Goal: Task Accomplishment & Management: Manage account settings

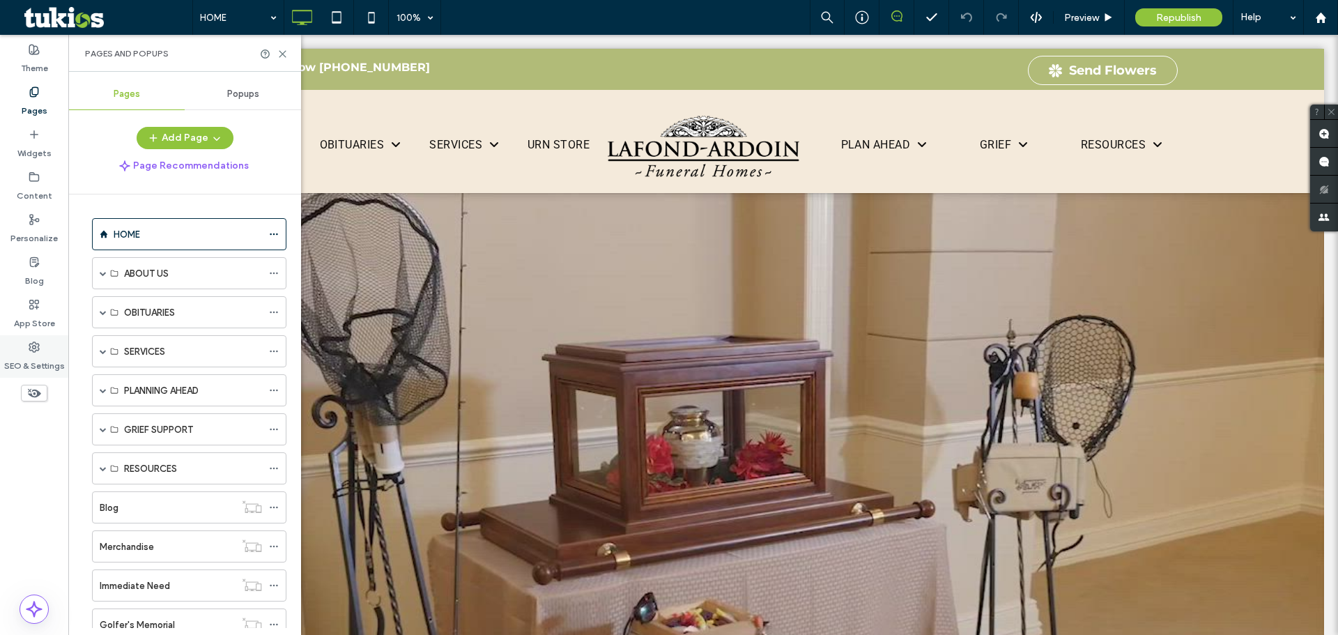
click at [29, 361] on label "SEO & Settings" at bounding box center [34, 363] width 61 height 20
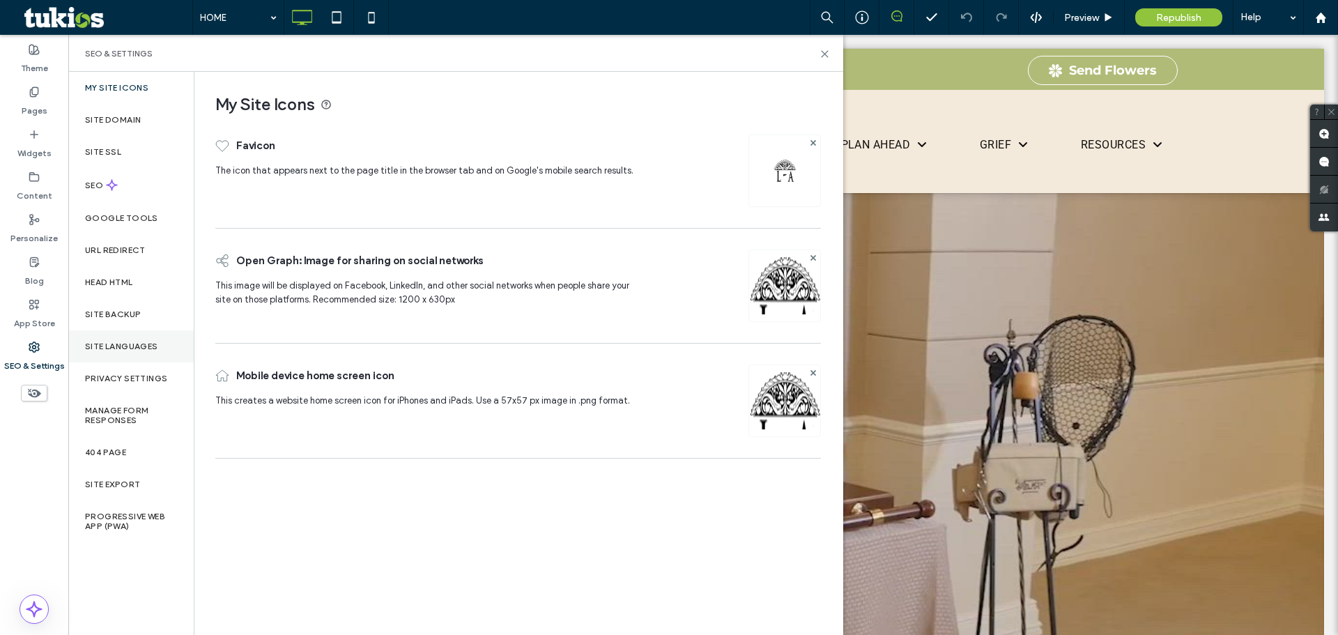
click at [150, 349] on label "Site Languages" at bounding box center [121, 347] width 73 height 10
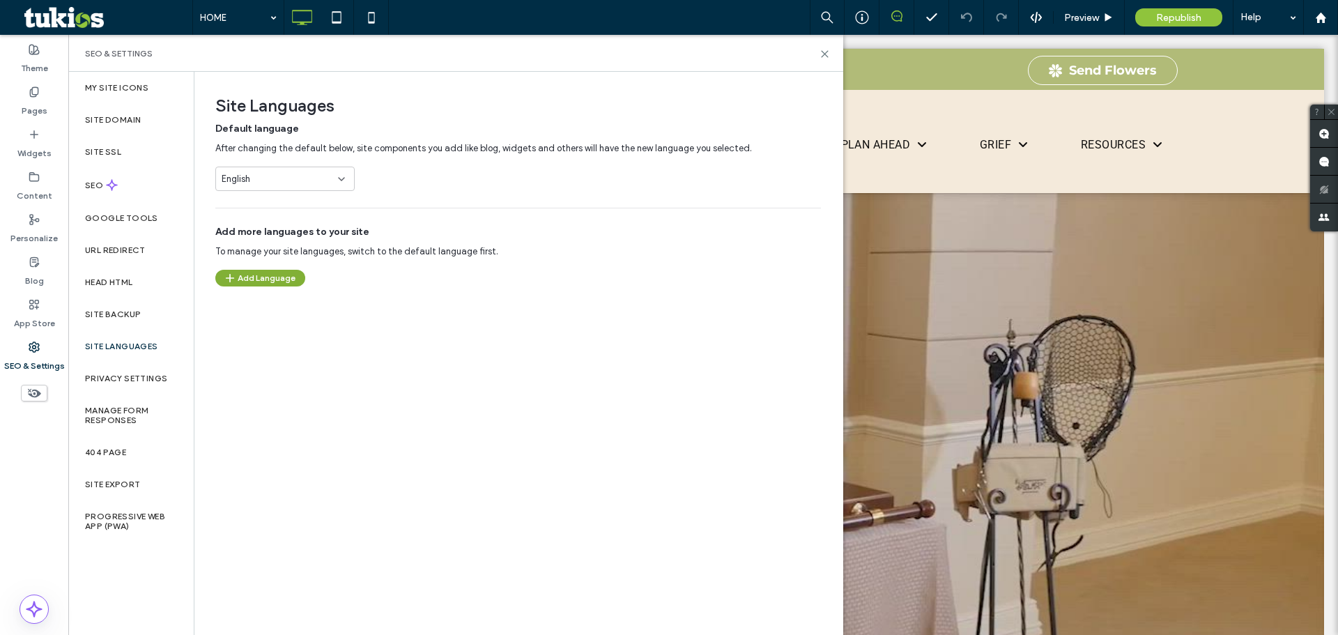
click at [275, 284] on button "Add Language" at bounding box center [260, 278] width 90 height 17
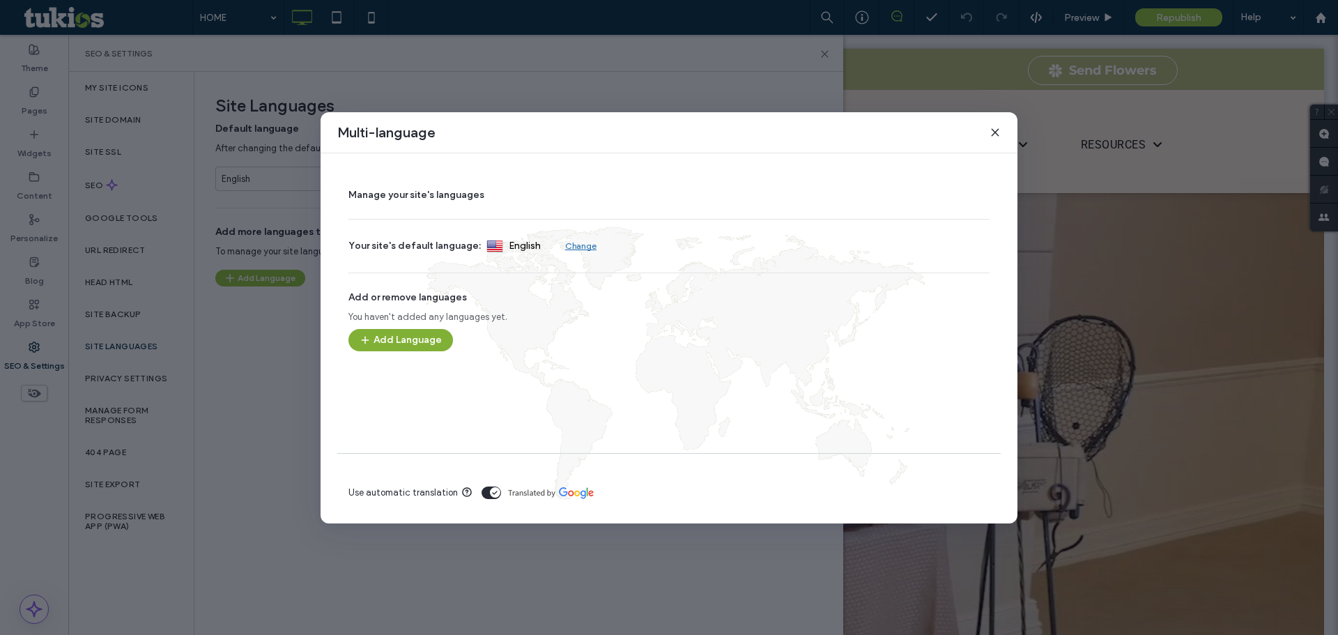
click at [413, 348] on button "Add Language" at bounding box center [401, 340] width 105 height 22
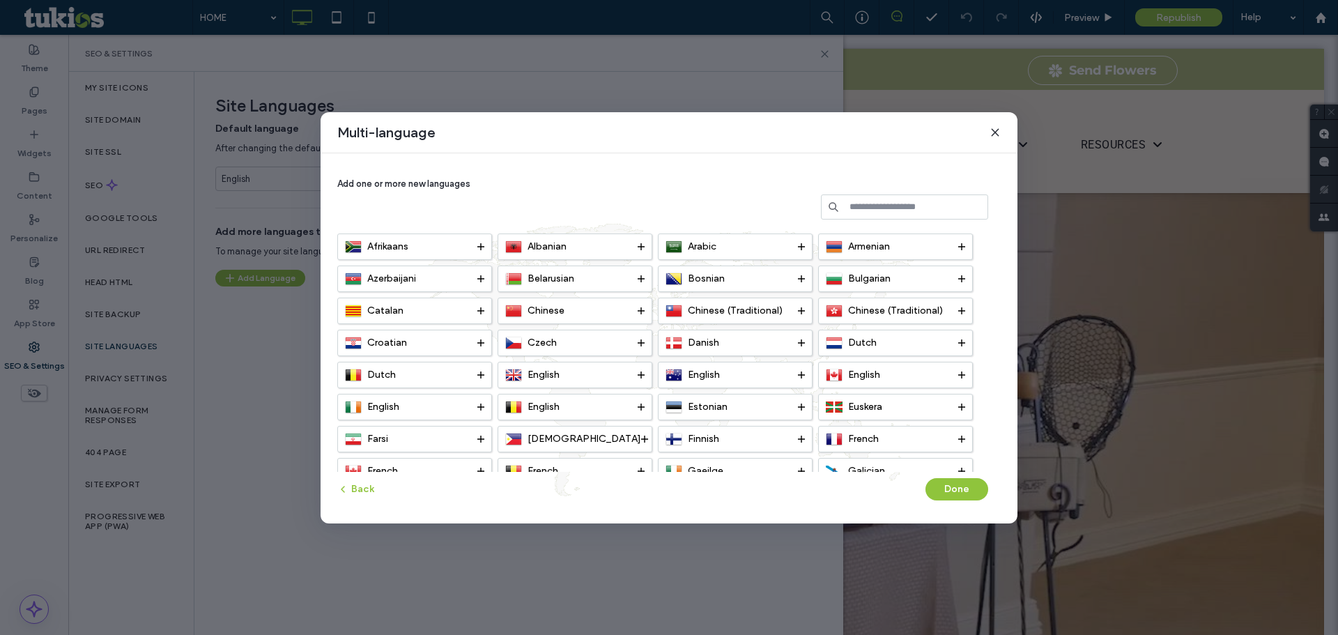
click at [866, 201] on input at bounding box center [904, 206] width 167 height 25
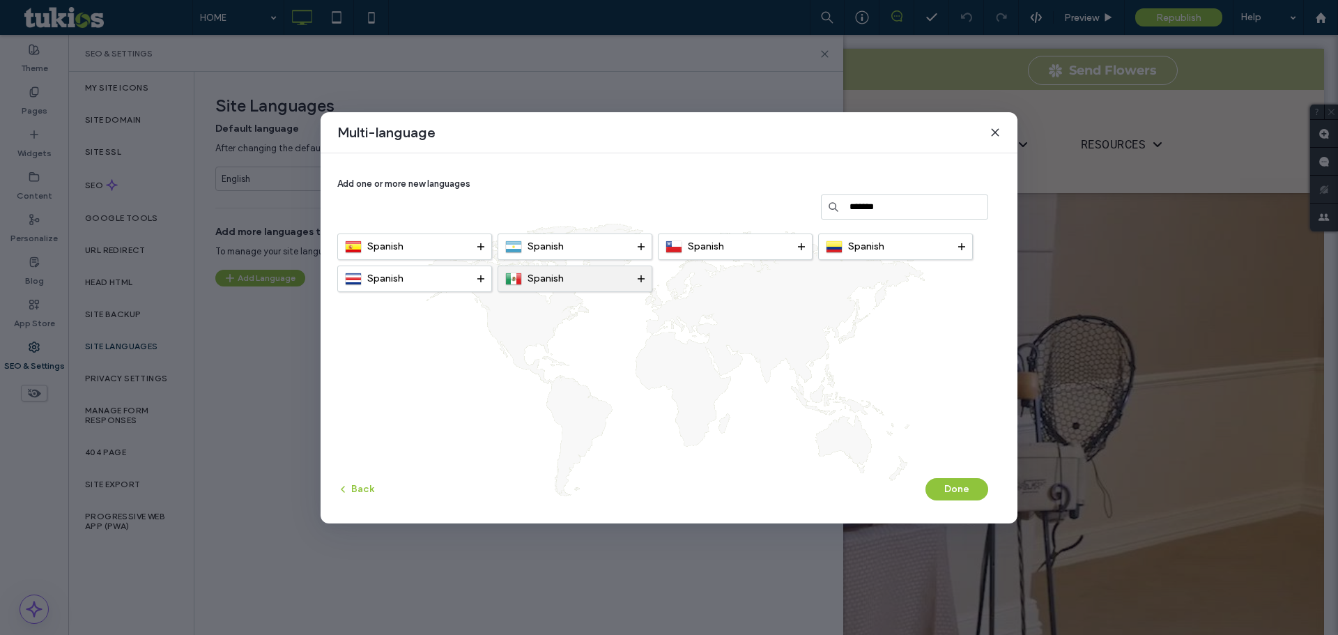
type input "*******"
click at [645, 280] on div "Spanish" at bounding box center [575, 279] width 155 height 26
click at [965, 489] on button "Done" at bounding box center [957, 489] width 63 height 22
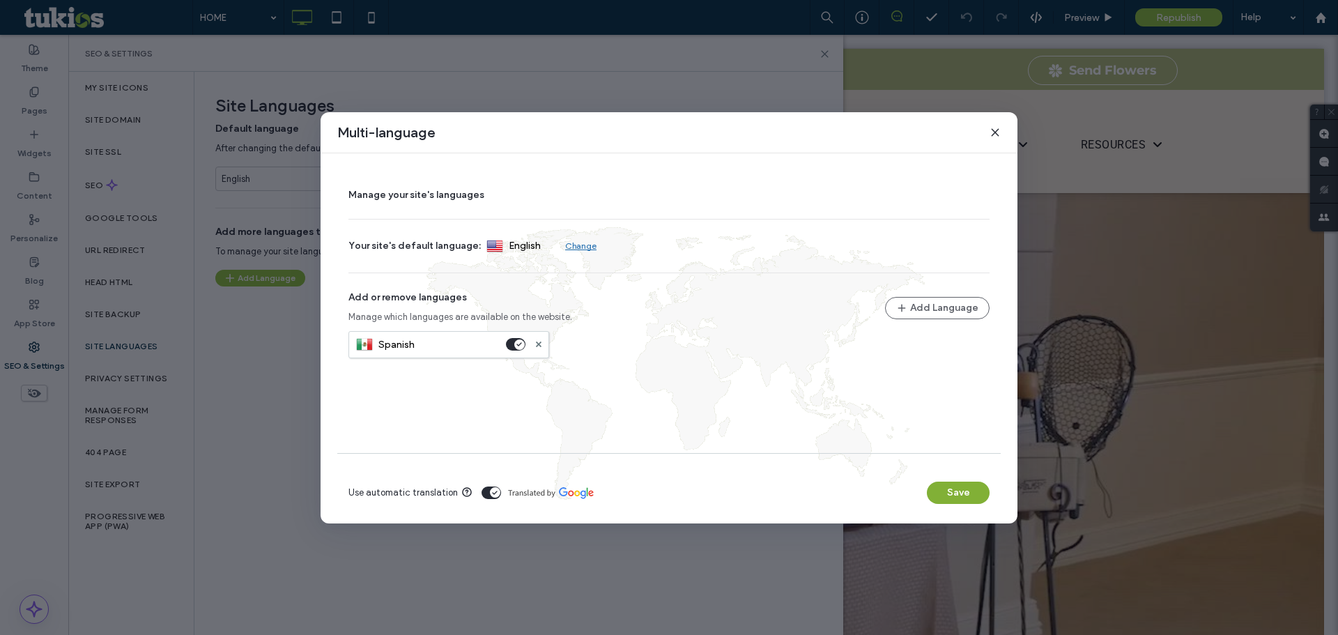
click at [954, 496] on button "Save" at bounding box center [958, 493] width 63 height 22
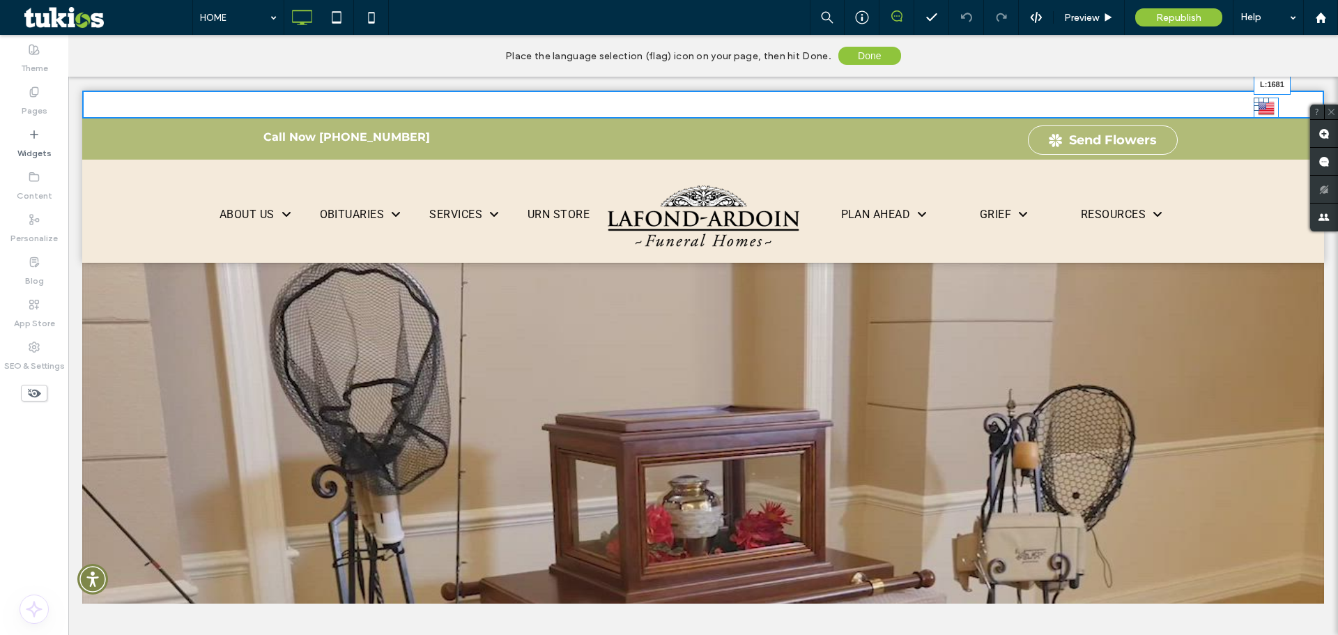
drag, startPoint x: 1294, startPoint y: 106, endPoint x: 1252, endPoint y: 63, distance: 60.1
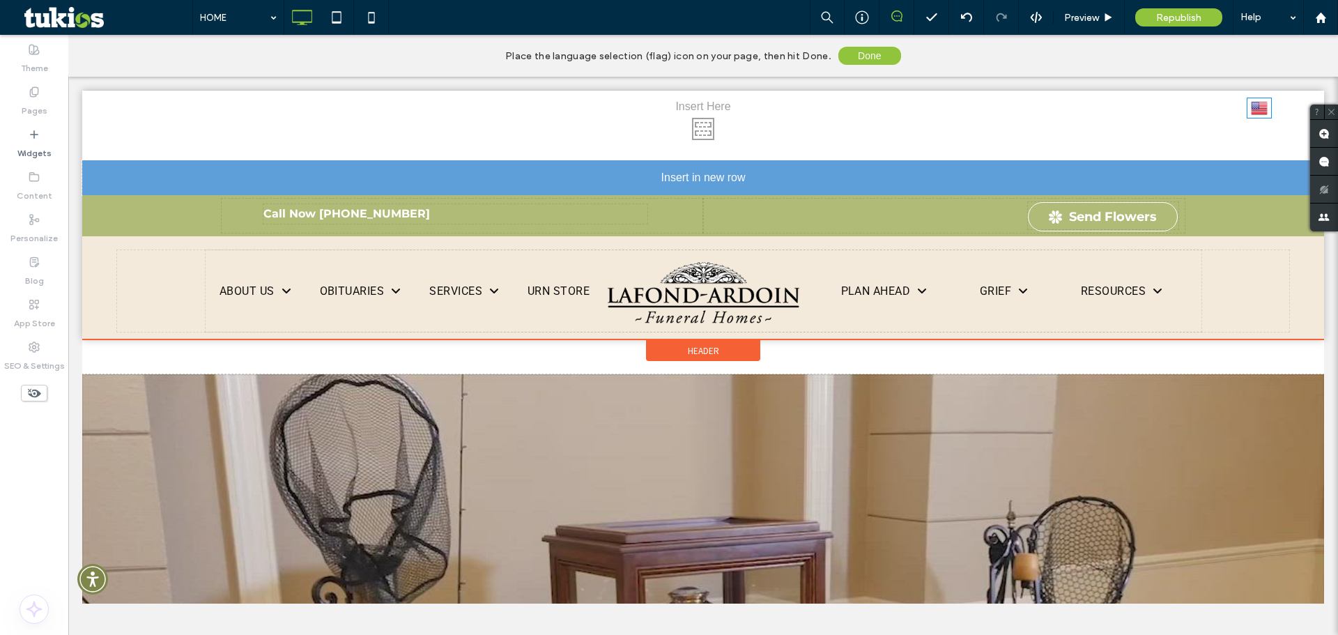
drag, startPoint x: 1263, startPoint y: 112, endPoint x: 1318, endPoint y: 262, distance: 160.3
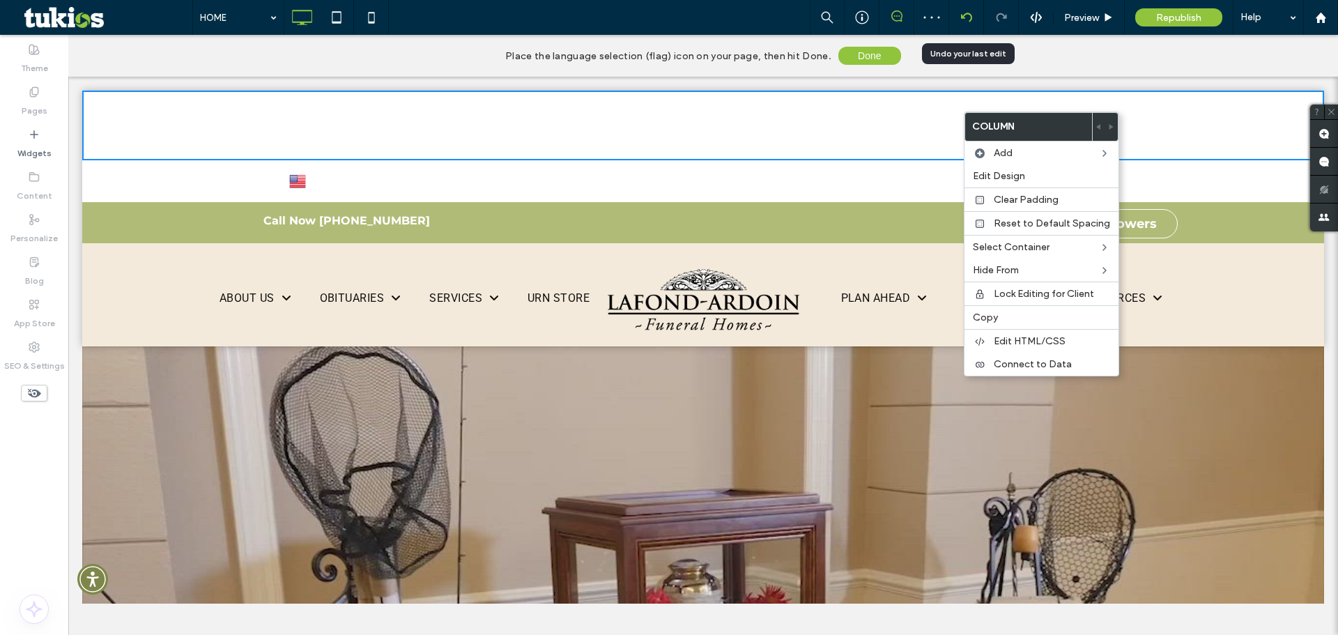
click at [957, 10] on div at bounding box center [966, 17] width 35 height 35
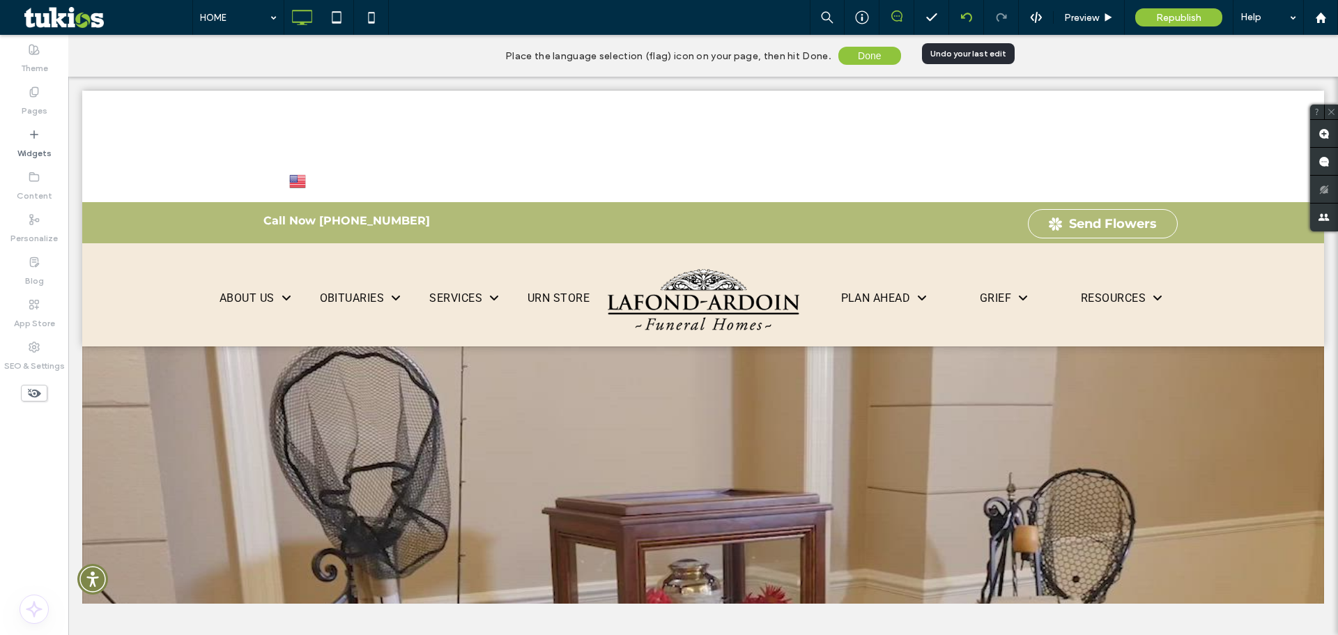
click at [965, 26] on div at bounding box center [966, 17] width 35 height 35
click at [966, 26] on div at bounding box center [966, 17] width 35 height 35
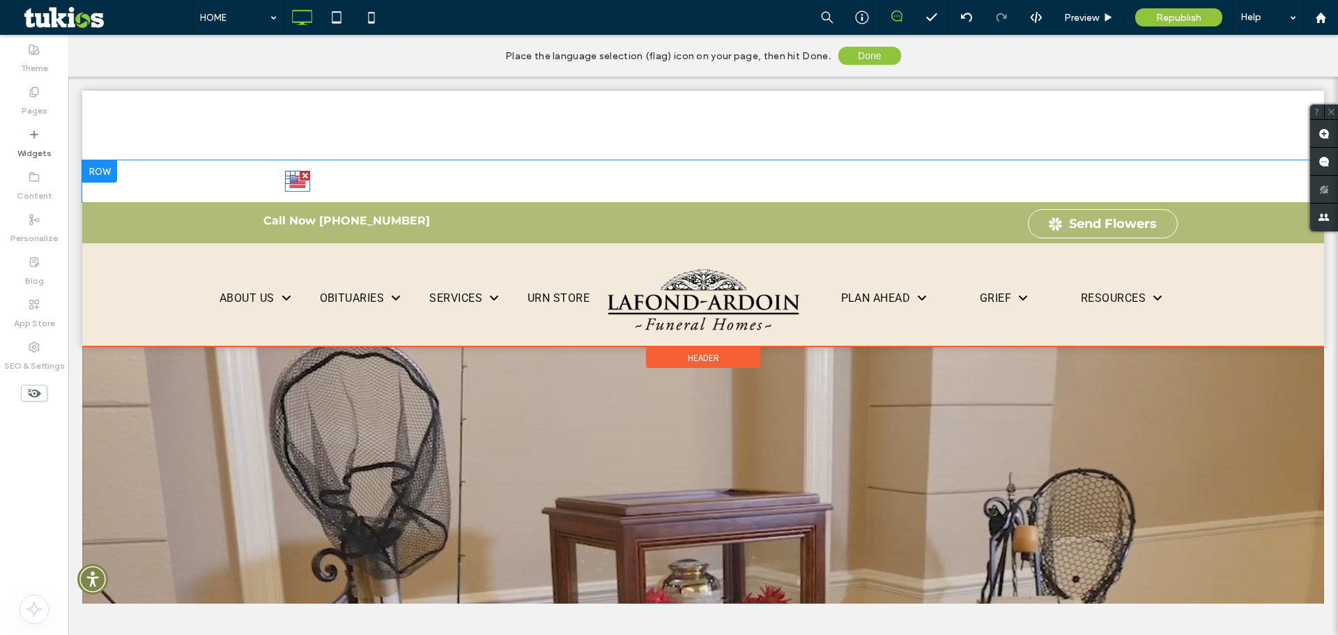
click at [300, 176] on div at bounding box center [305, 176] width 10 height 10
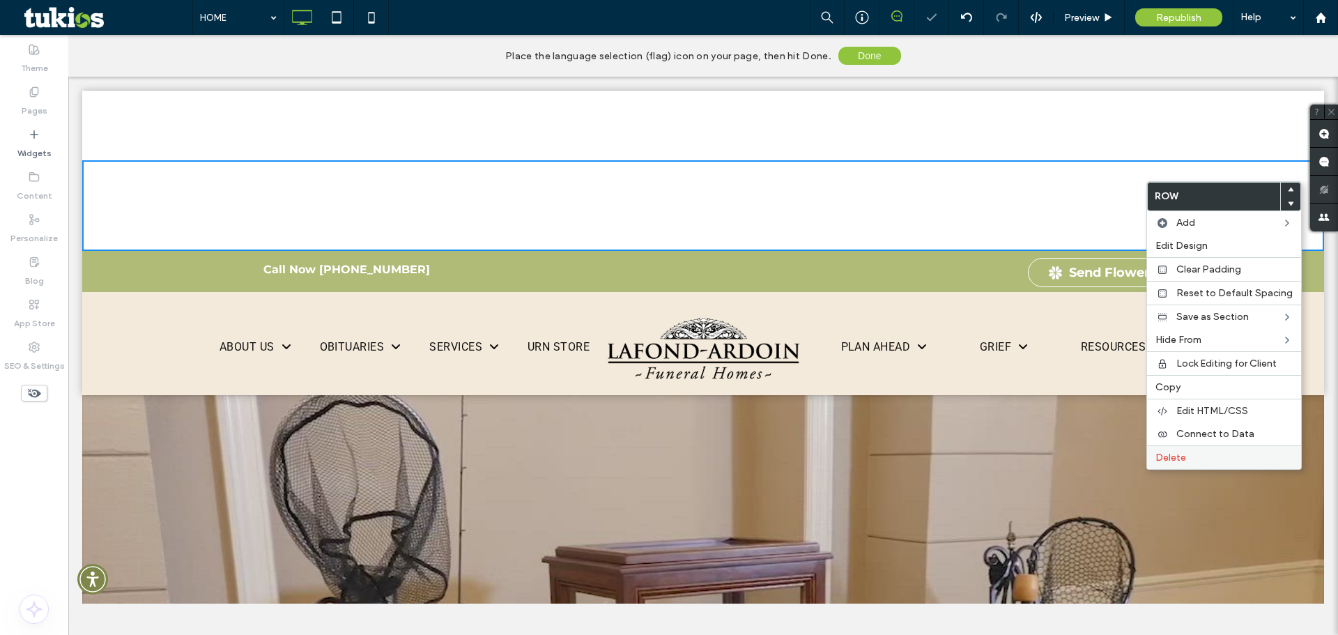
click at [1193, 450] on div "Delete" at bounding box center [1224, 457] width 154 height 24
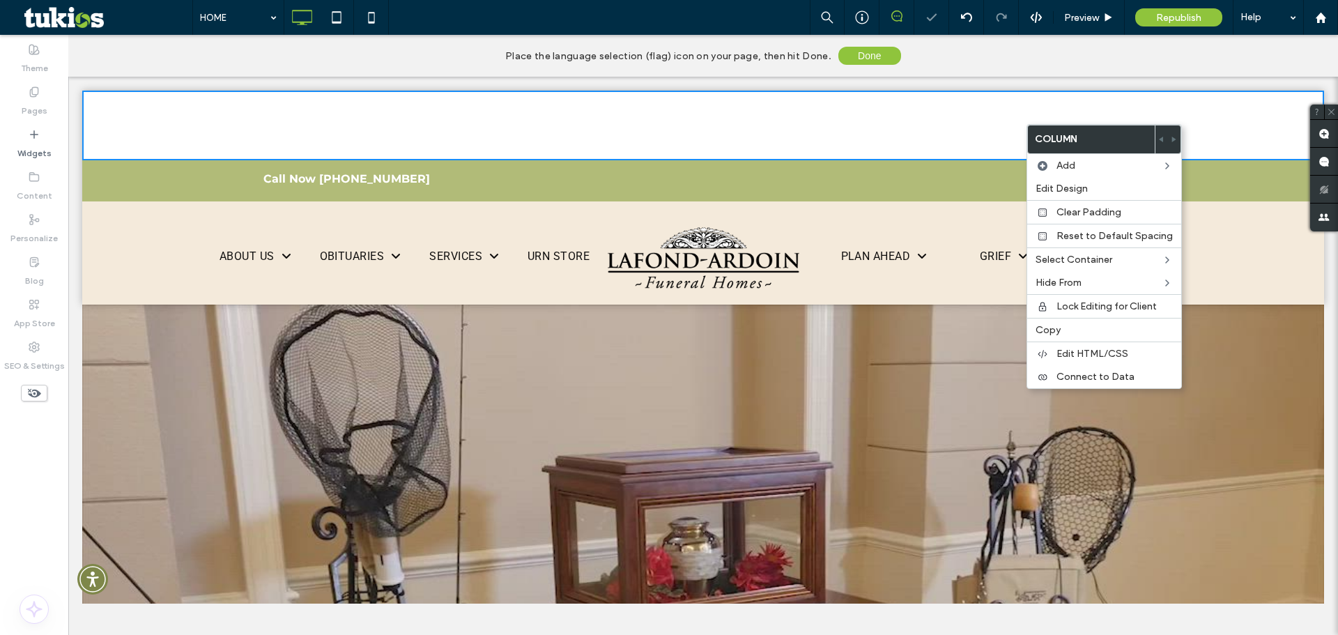
click at [1210, 129] on div "Click To Paste" at bounding box center [703, 126] width 1242 height 70
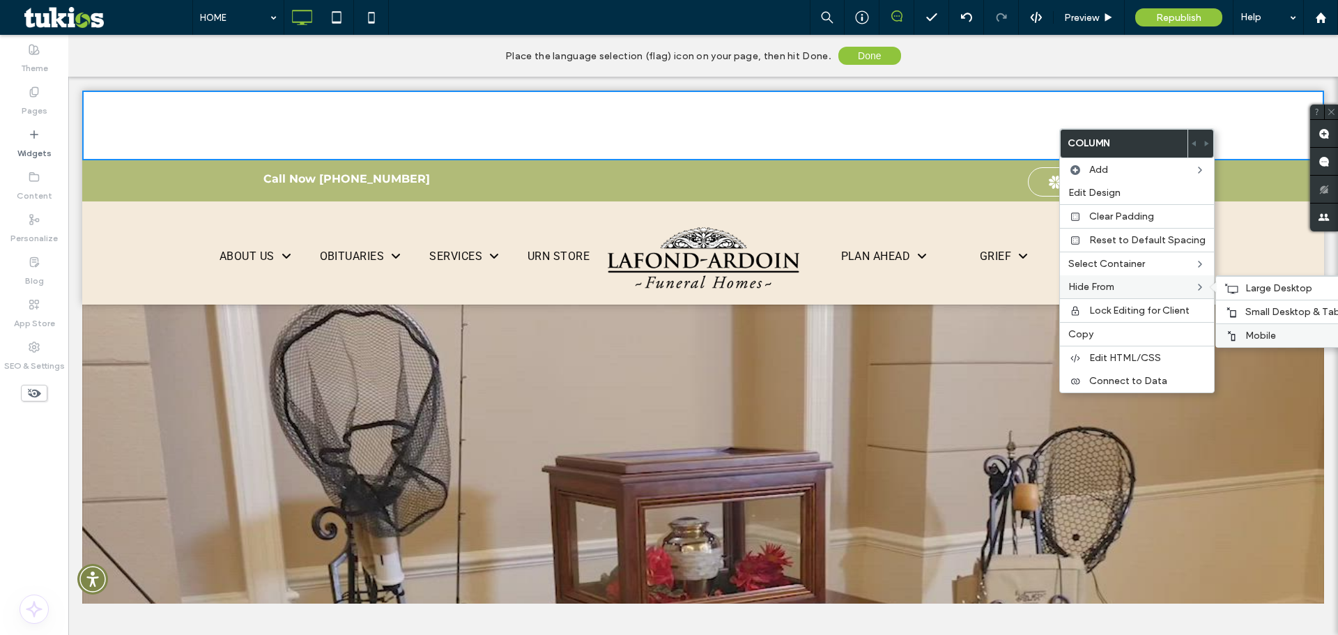
click at [1242, 327] on div "Mobile" at bounding box center [1288, 335] width 144 height 24
click at [1256, 305] on div "Small Desktop & Tablet" at bounding box center [1288, 312] width 144 height 24
click at [1246, 288] on span "Large Desktop" at bounding box center [1279, 288] width 67 height 12
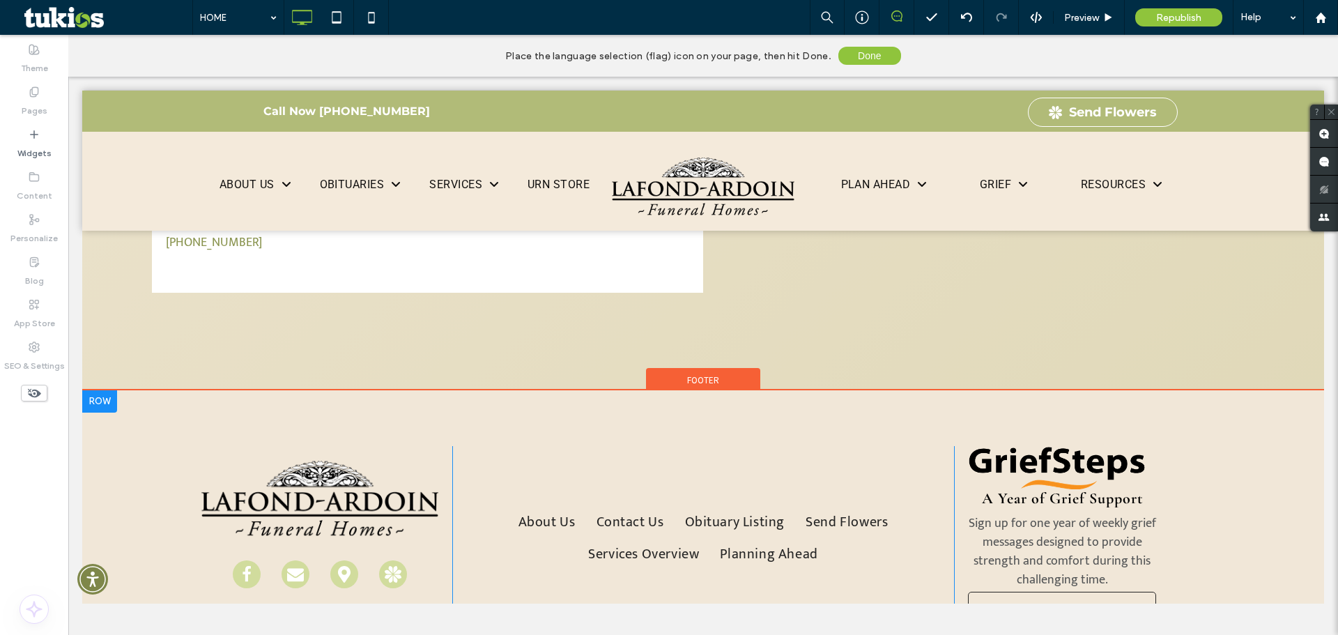
scroll to position [3738, 0]
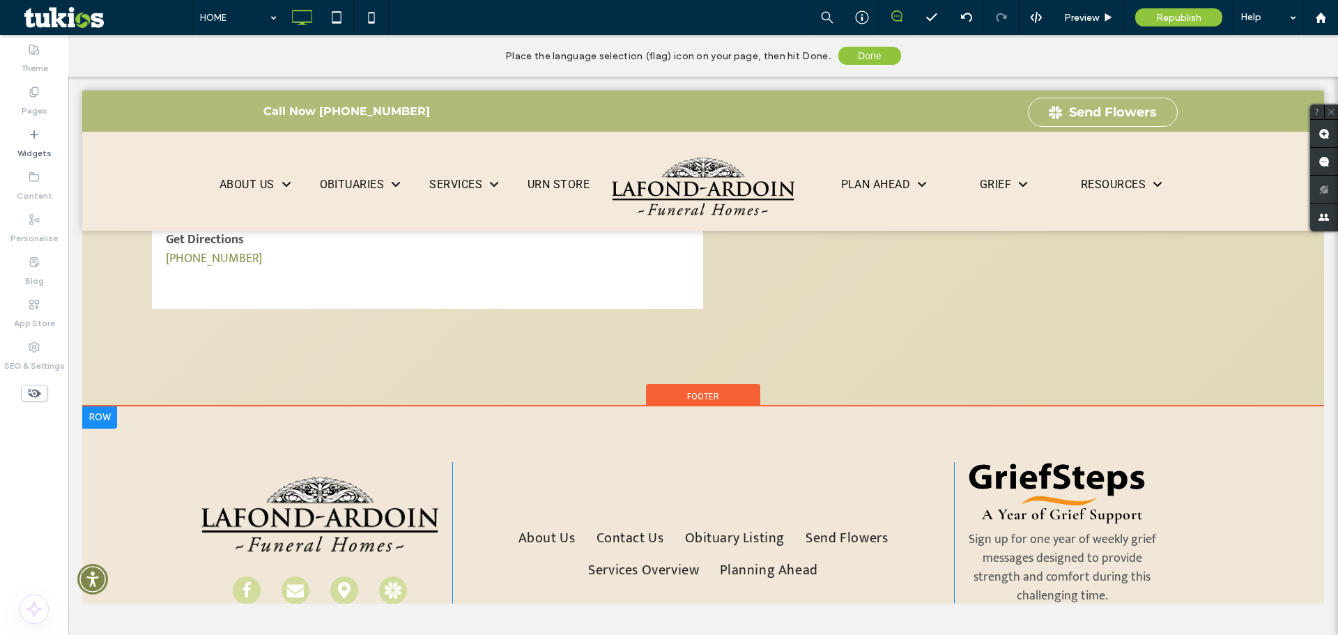
click at [699, 462] on div "About Us Contact Us Obituary Listing Send Flowers Services Overview Planning Ah…" at bounding box center [703, 572] width 502 height 221
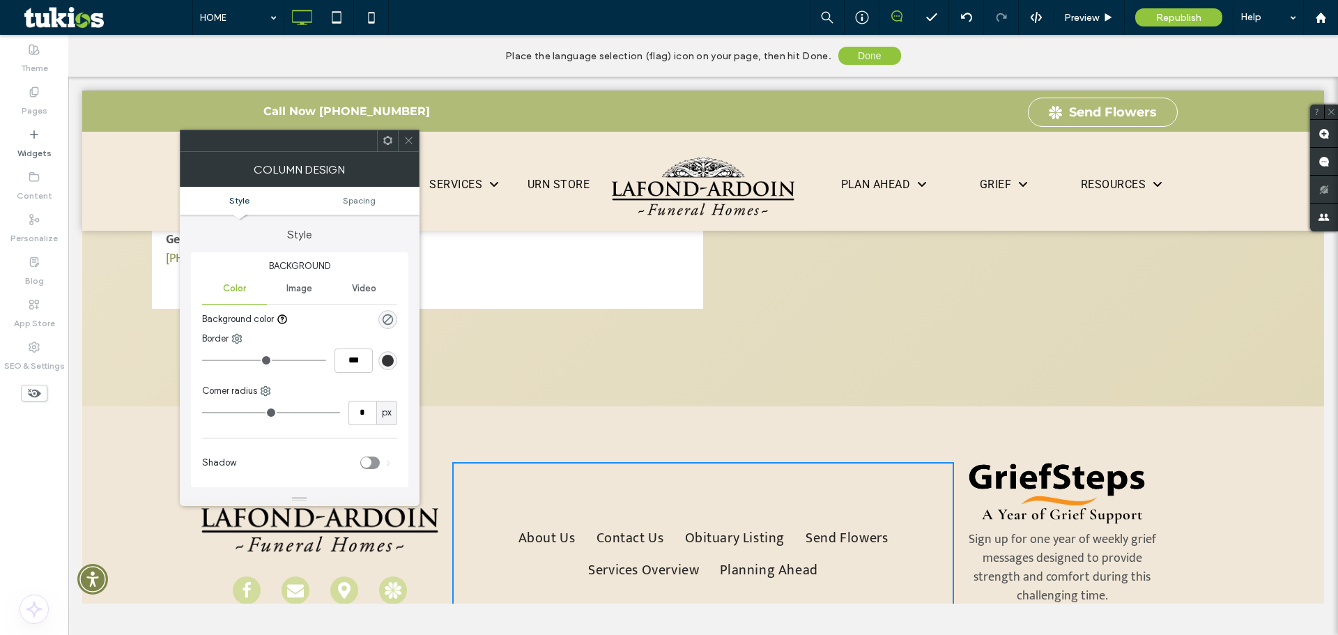
click at [754, 406] on div "Click To Paste About Us Contact Us Obituary Listing Send Flowers Services Overv…" at bounding box center [703, 558] width 1242 height 305
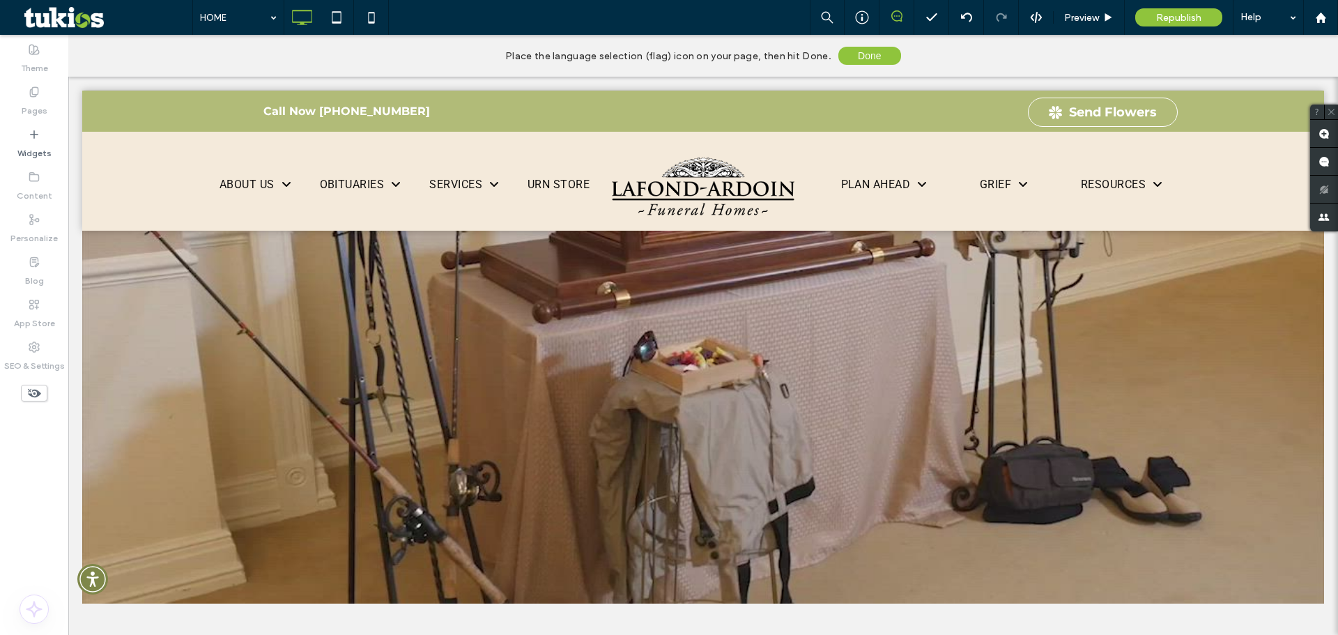
scroll to position [0, 0]
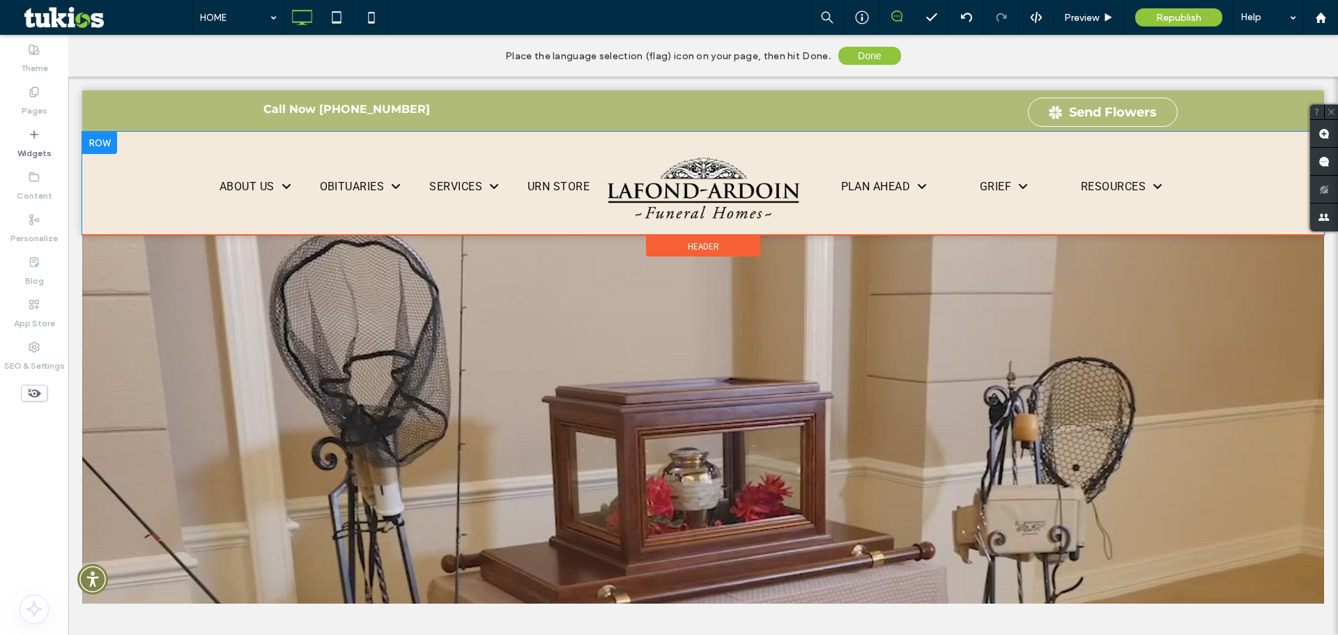
click at [1245, 188] on div "ABOUT US About Us Our Staff Join Our Staff Our Locations Virtual Tour Why Choos…" at bounding box center [703, 187] width 1173 height 82
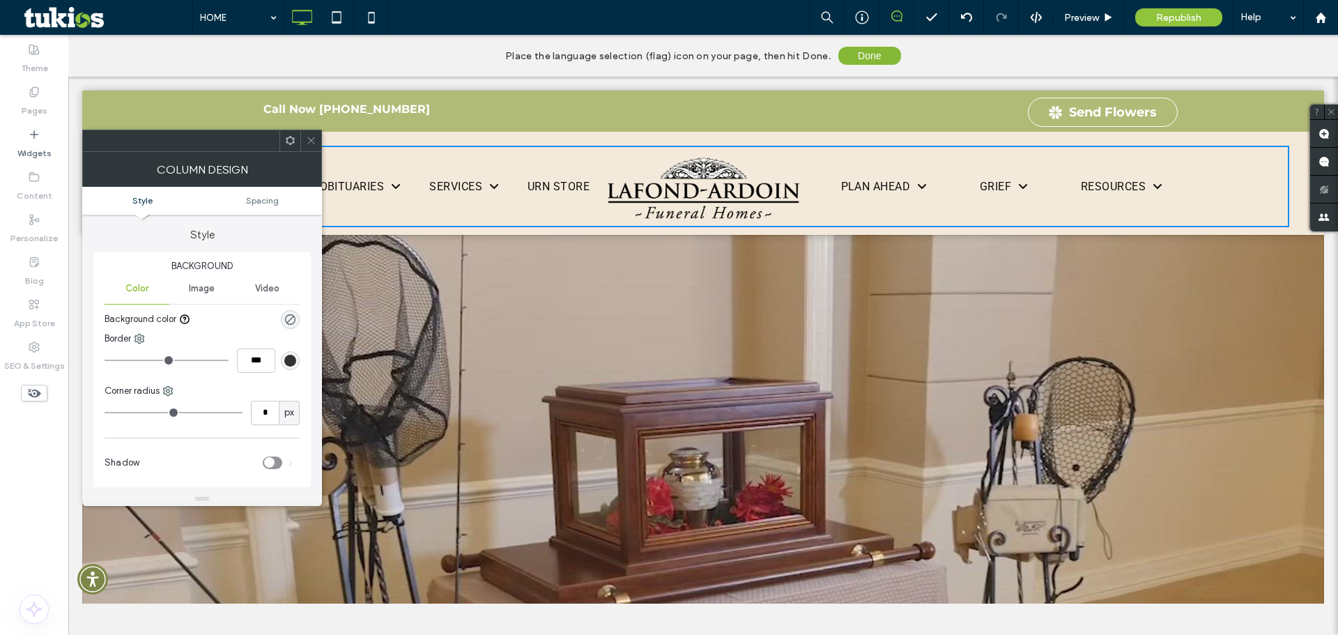
click at [869, 56] on button "Done" at bounding box center [870, 56] width 63 height 18
click at [869, 57] on div at bounding box center [669, 317] width 1338 height 635
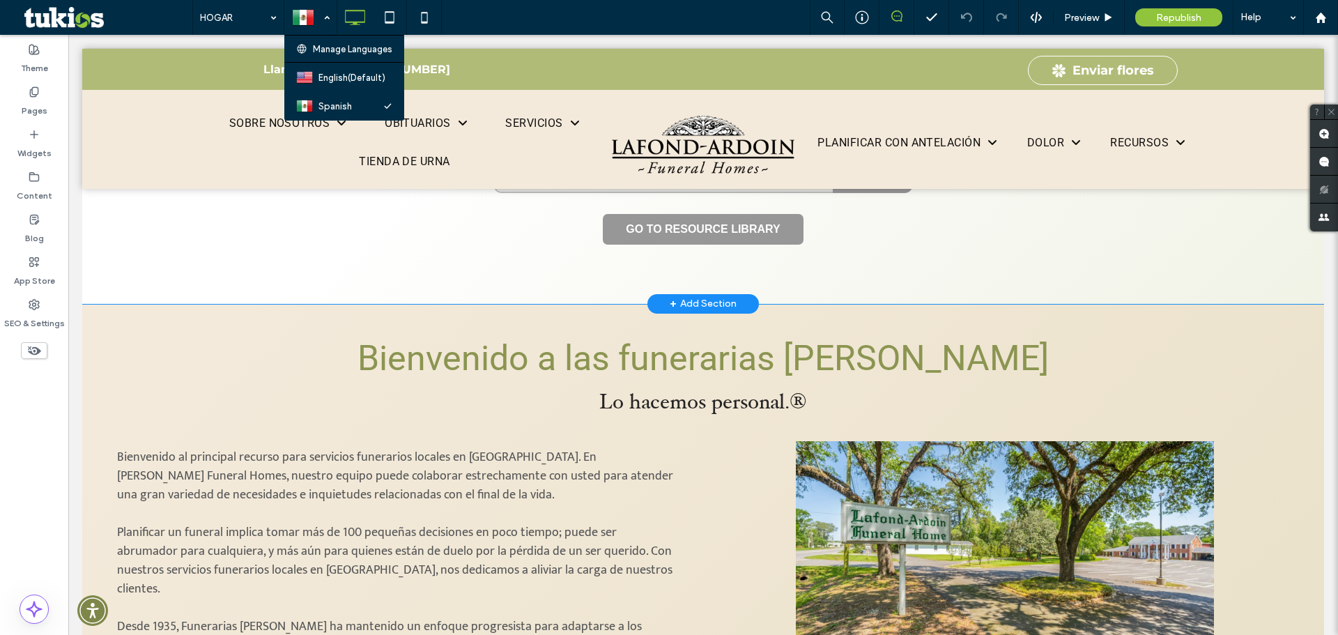
scroll to position [1601, 0]
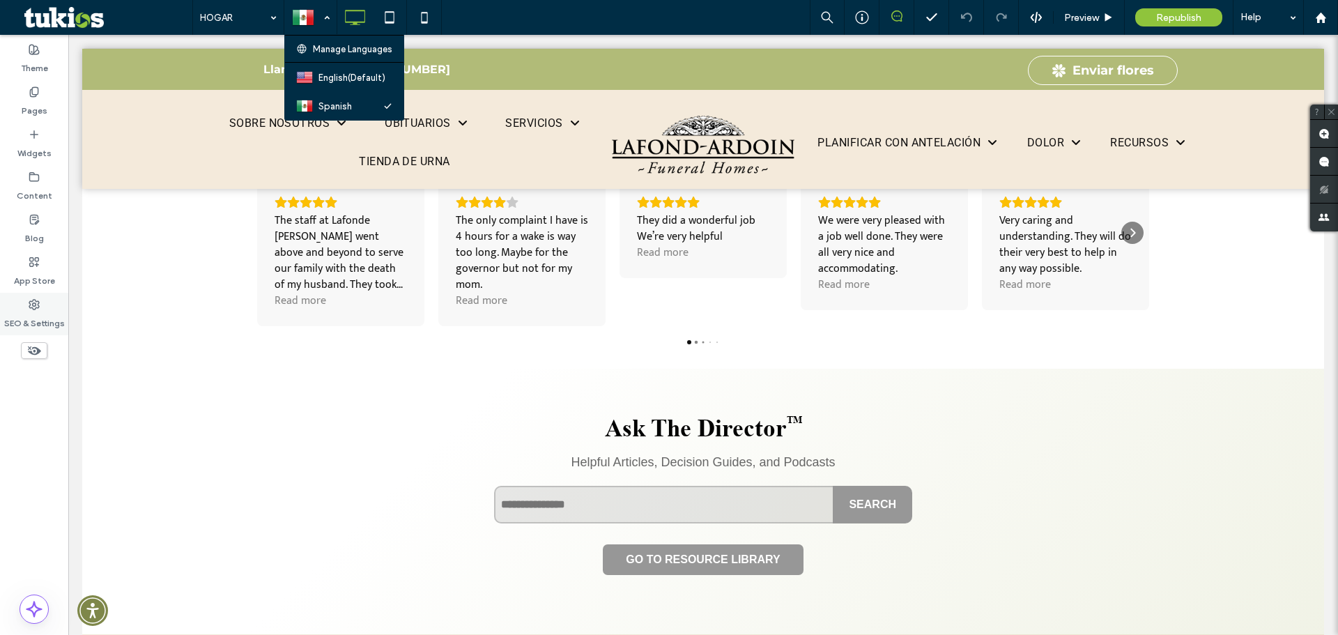
click at [33, 310] on label "SEO & Settings" at bounding box center [34, 320] width 61 height 20
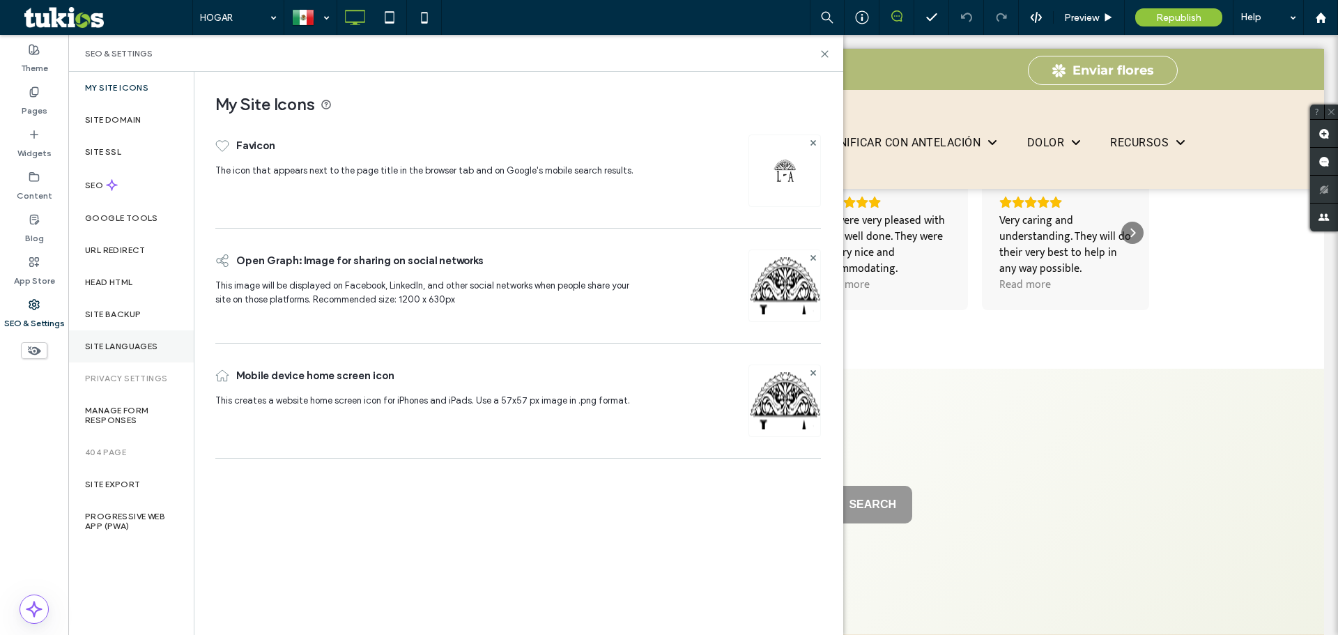
click at [132, 343] on label "Site Languages" at bounding box center [121, 347] width 73 height 10
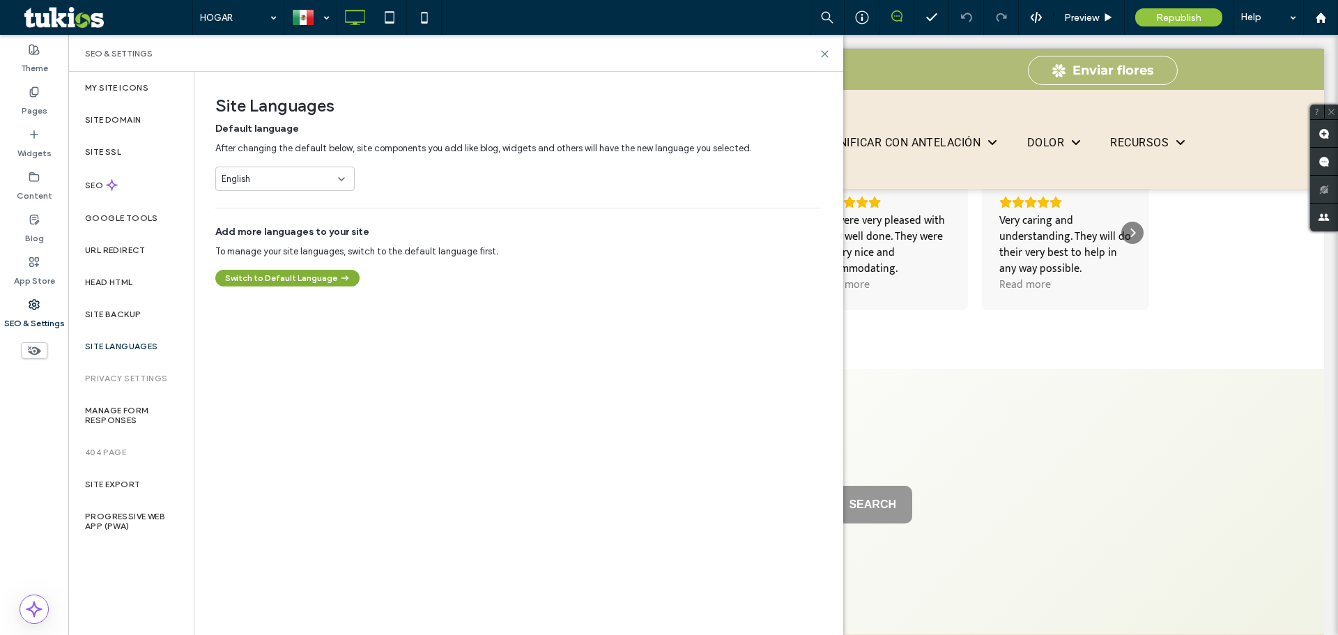
click at [305, 281] on button "Switch to Default Language" at bounding box center [287, 278] width 144 height 17
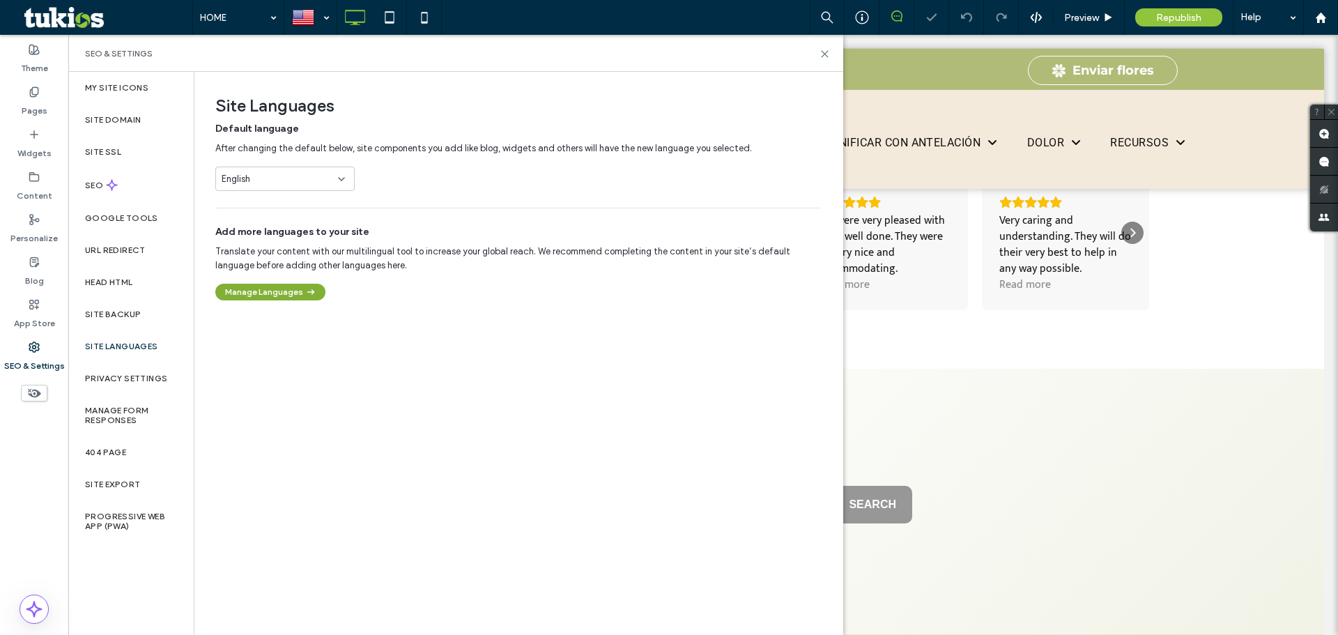
click at [300, 289] on button "Manage Languages" at bounding box center [270, 292] width 110 height 17
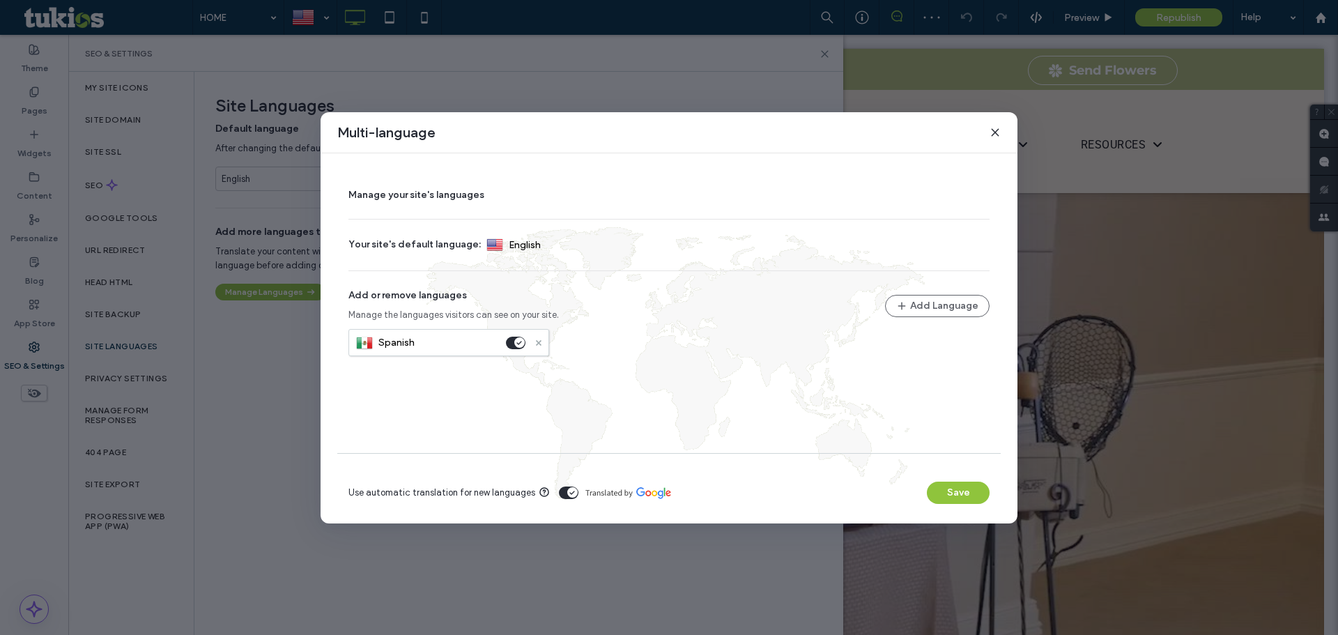
click at [536, 344] on icon at bounding box center [539, 343] width 6 height 6
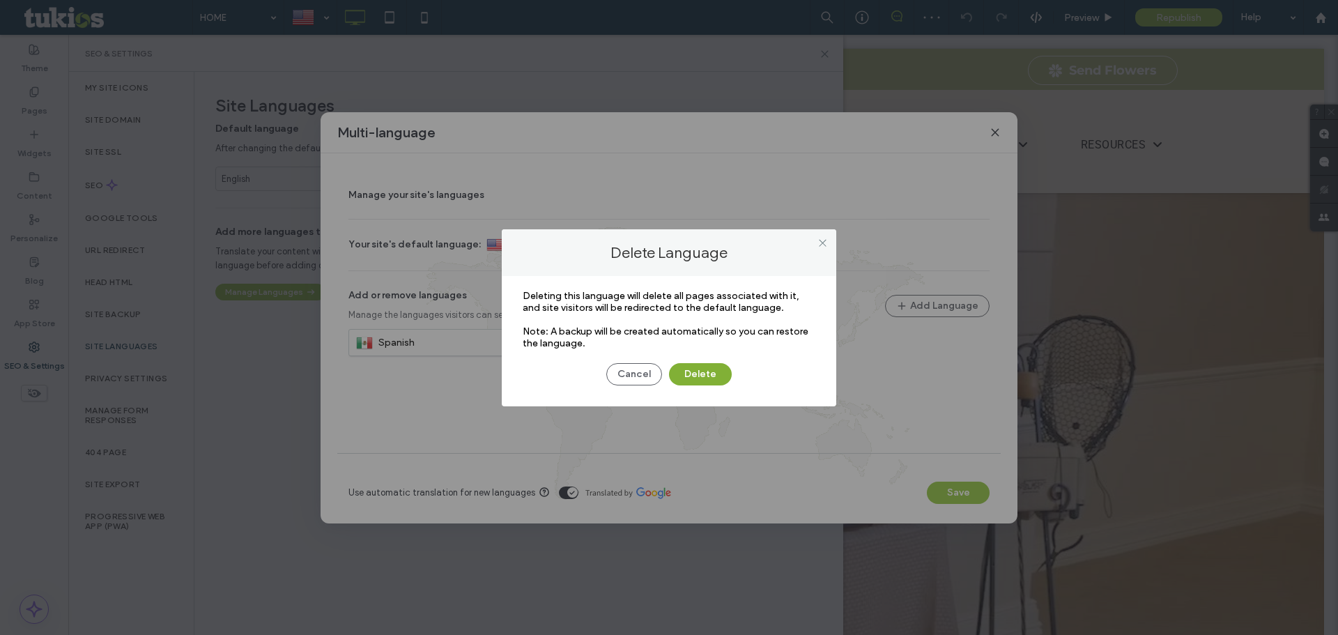
click at [683, 372] on button "Delete" at bounding box center [700, 374] width 63 height 22
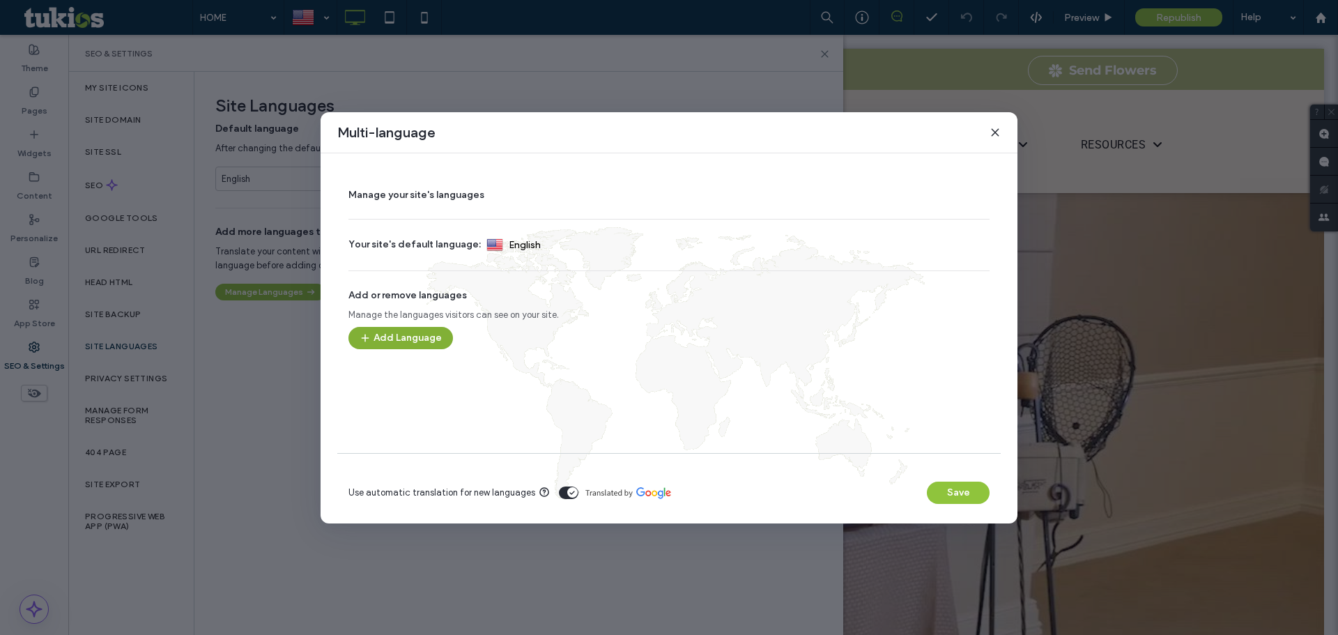
click at [380, 330] on button "Add Language" at bounding box center [401, 338] width 105 height 22
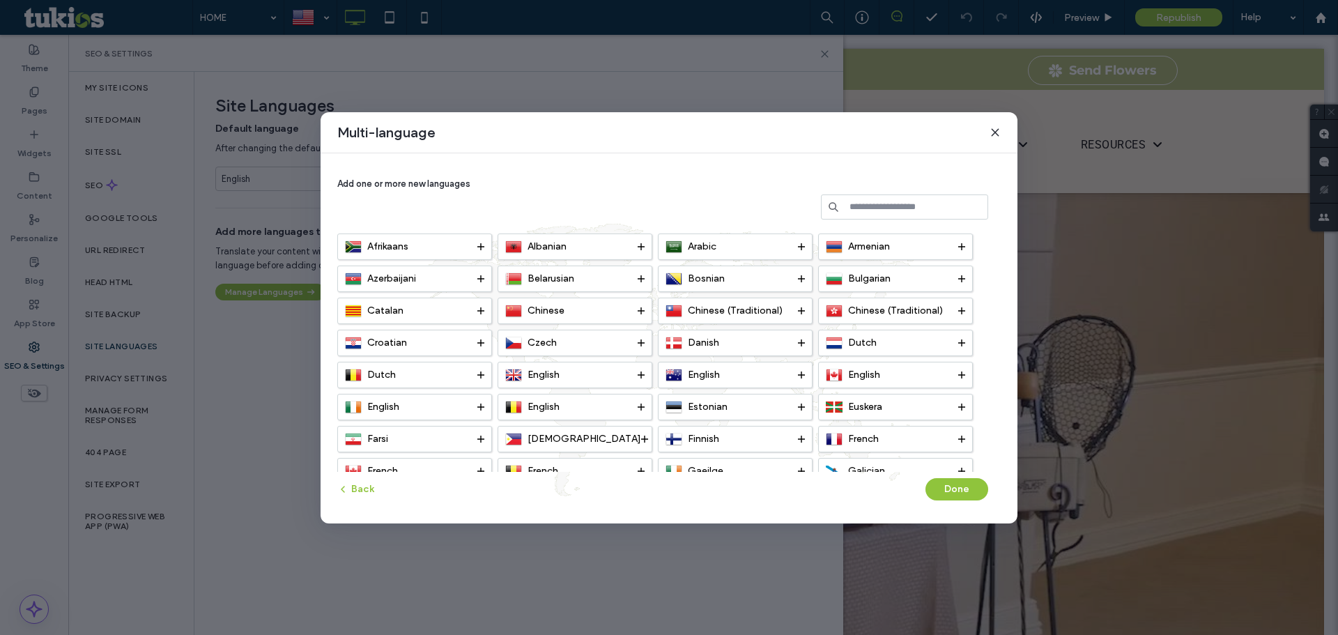
click at [945, 206] on input at bounding box center [904, 206] width 167 height 25
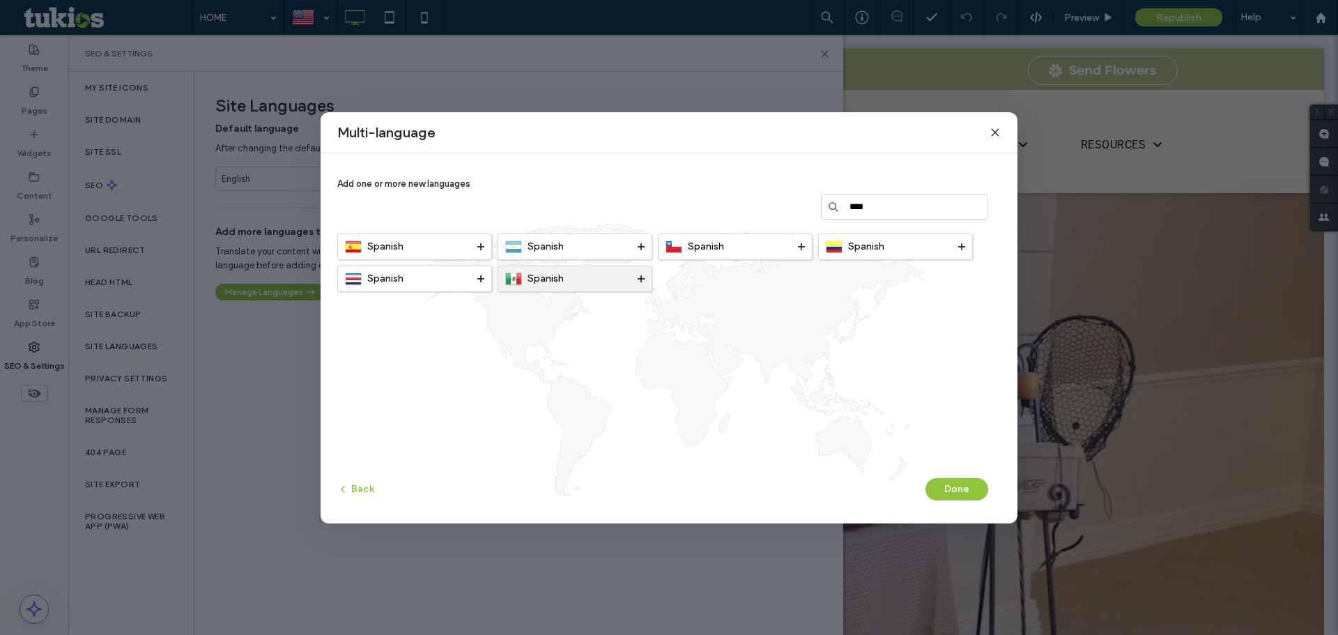
type input "****"
click at [641, 274] on span at bounding box center [641, 278] width 7 height 25
click at [944, 491] on button "Done" at bounding box center [957, 489] width 63 height 22
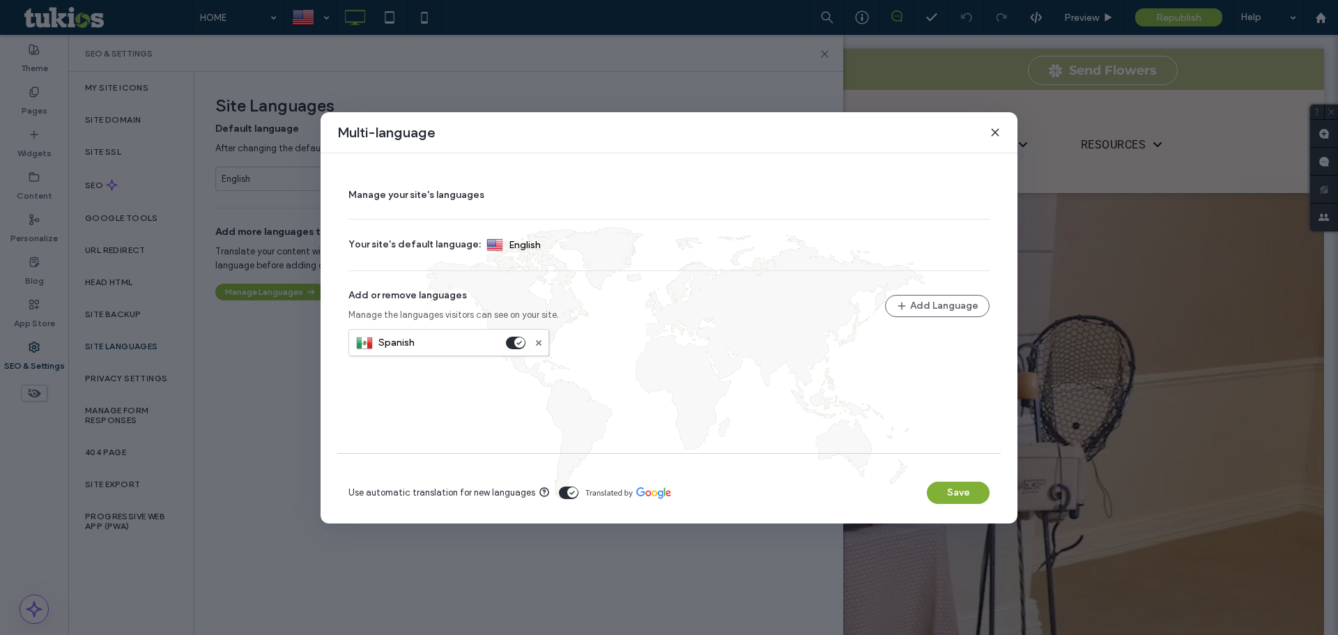
drag, startPoint x: 962, startPoint y: 495, endPoint x: 892, endPoint y: 460, distance: 77.9
click at [962, 495] on button "Save" at bounding box center [958, 493] width 63 height 22
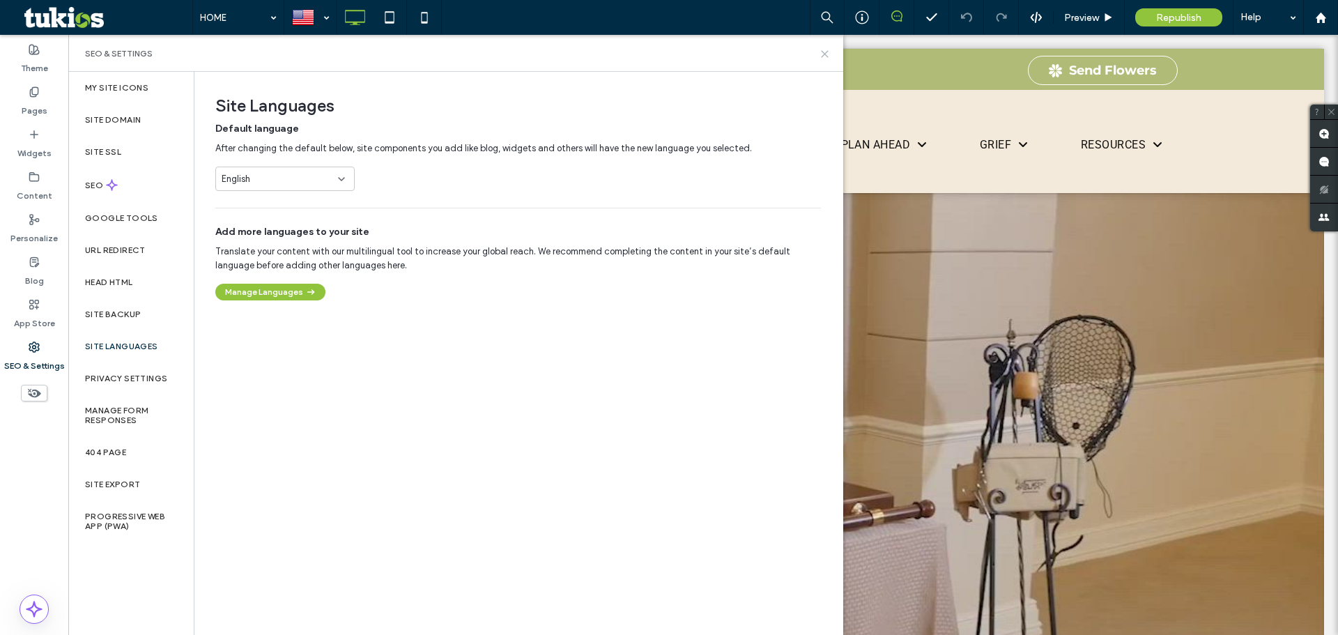
click at [821, 56] on icon at bounding box center [825, 54] width 10 height 10
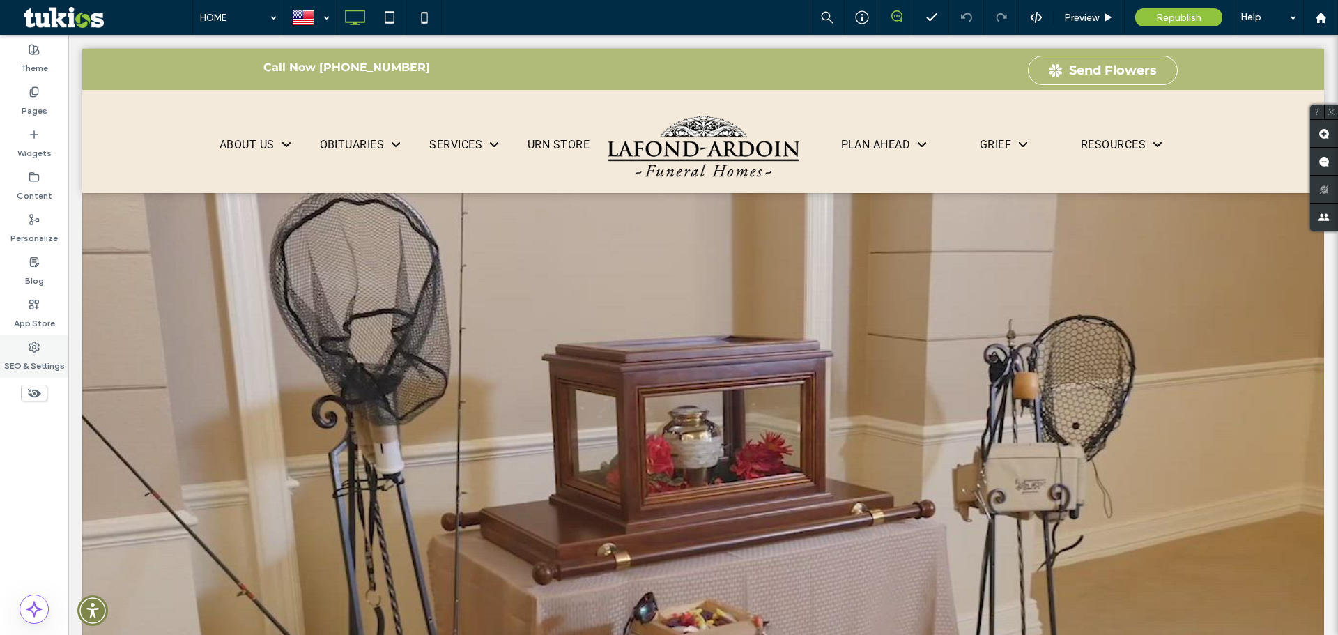
click at [42, 351] on div "SEO & Settings" at bounding box center [34, 356] width 68 height 43
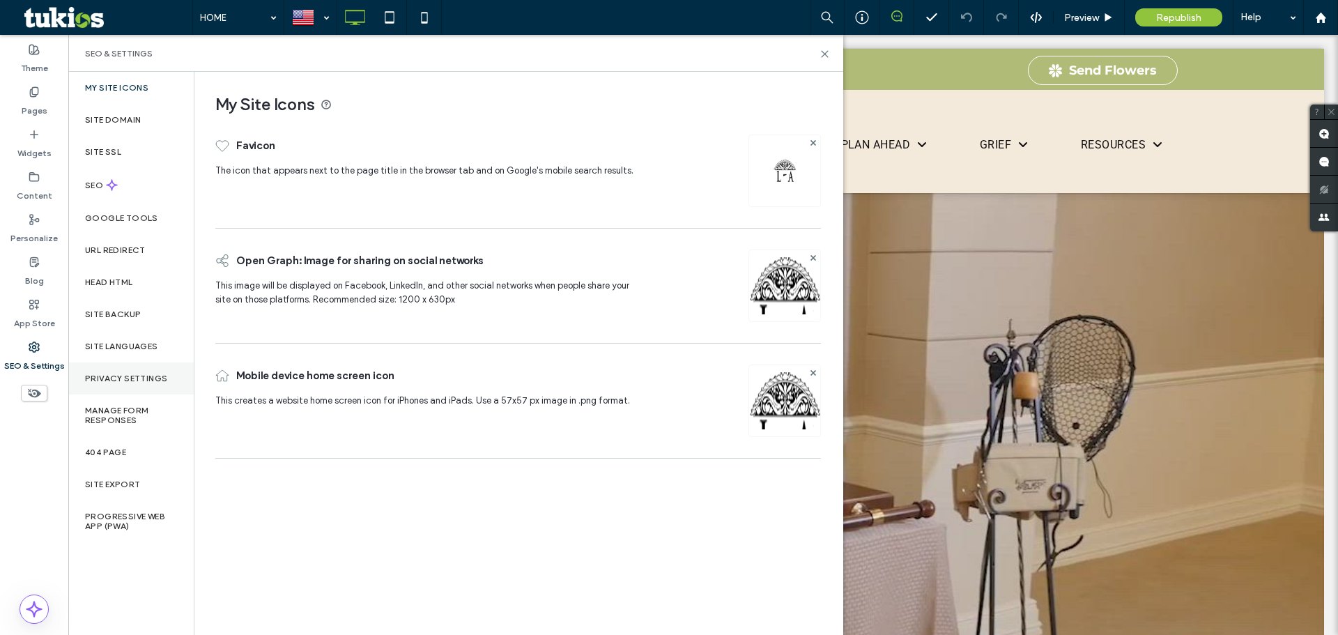
click at [122, 382] on label "Privacy Settings" at bounding box center [126, 379] width 82 height 10
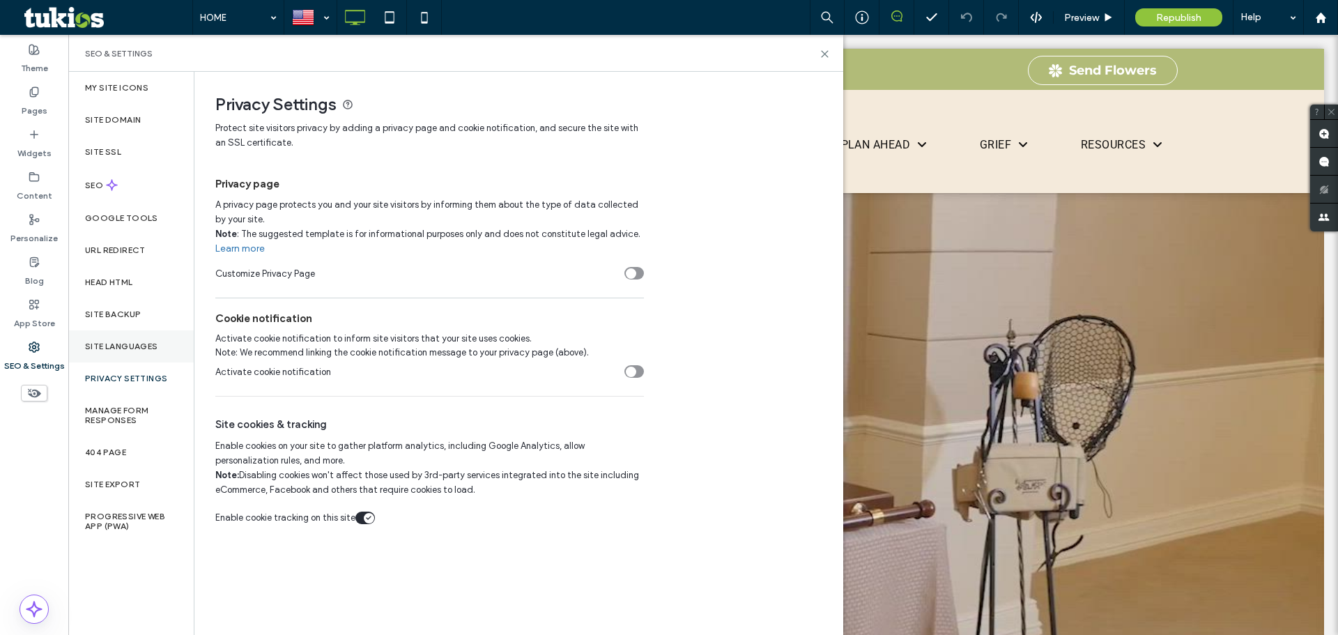
click at [139, 353] on div "Site Languages" at bounding box center [130, 346] width 125 height 32
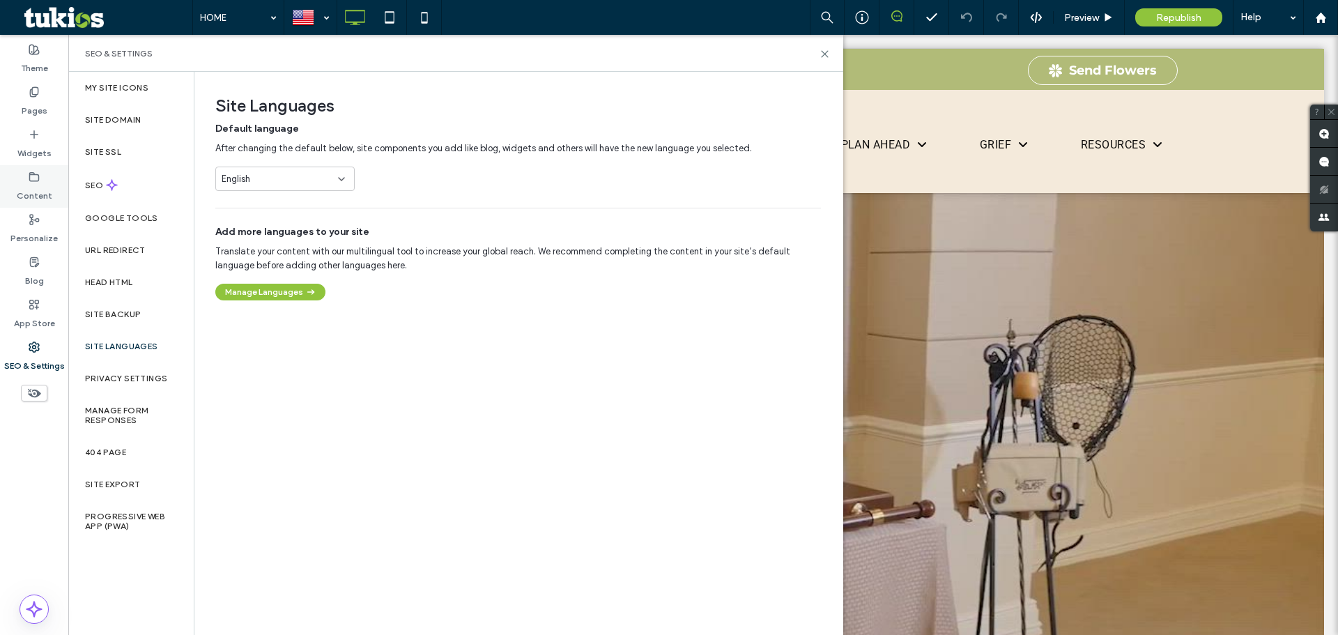
click at [52, 176] on div "Content" at bounding box center [34, 186] width 68 height 43
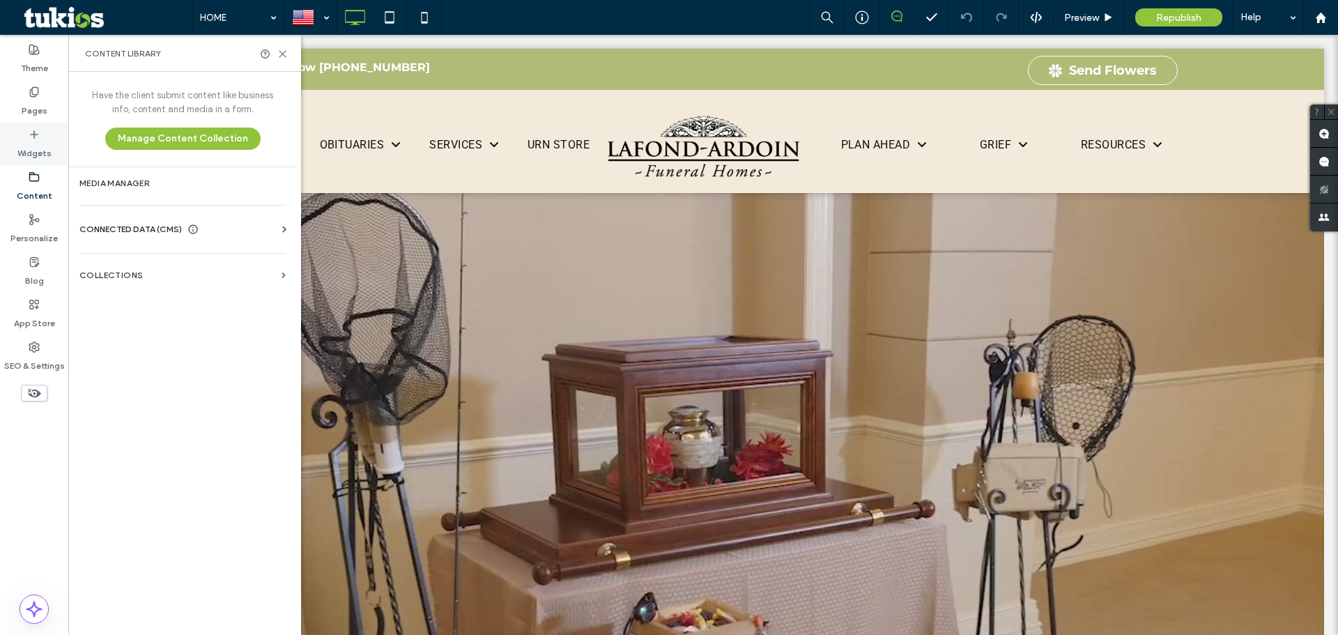
click at [40, 137] on div "Widgets" at bounding box center [34, 144] width 68 height 43
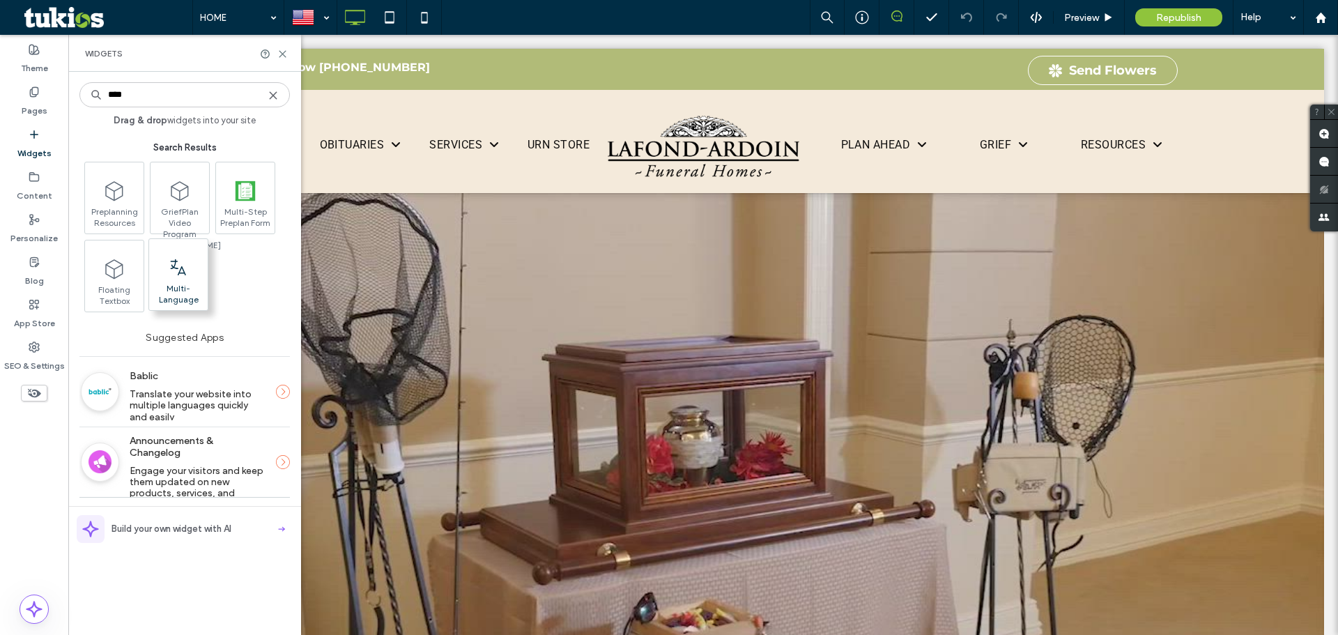
type input "****"
click at [178, 275] on use at bounding box center [178, 267] width 15 height 16
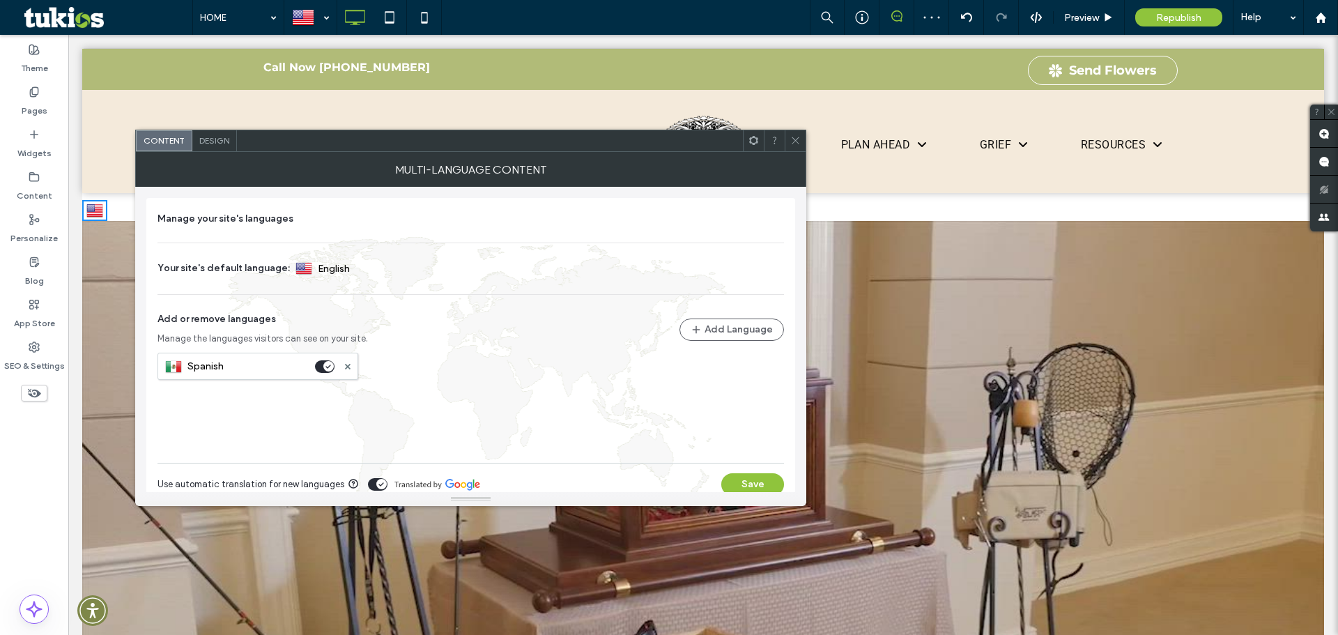
click at [795, 145] on icon at bounding box center [796, 140] width 10 height 10
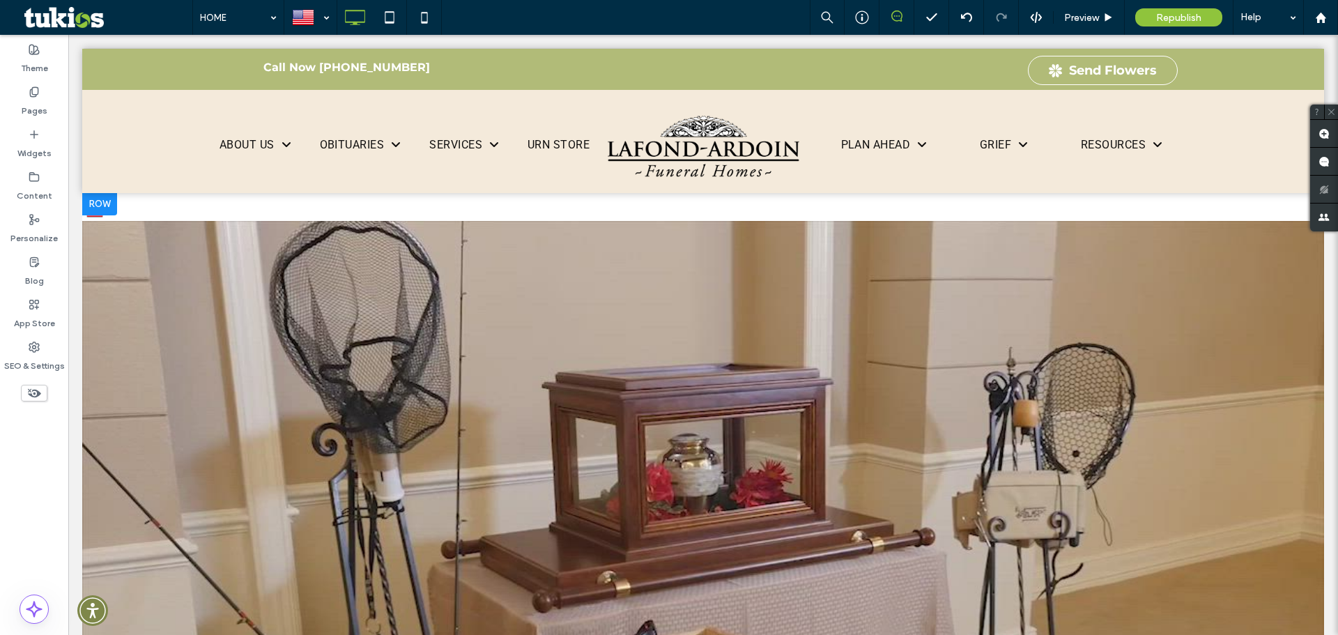
drag, startPoint x: 99, startPoint y: 214, endPoint x: 113, endPoint y: 199, distance: 20.7
click at [113, 199] on div at bounding box center [99, 204] width 35 height 22
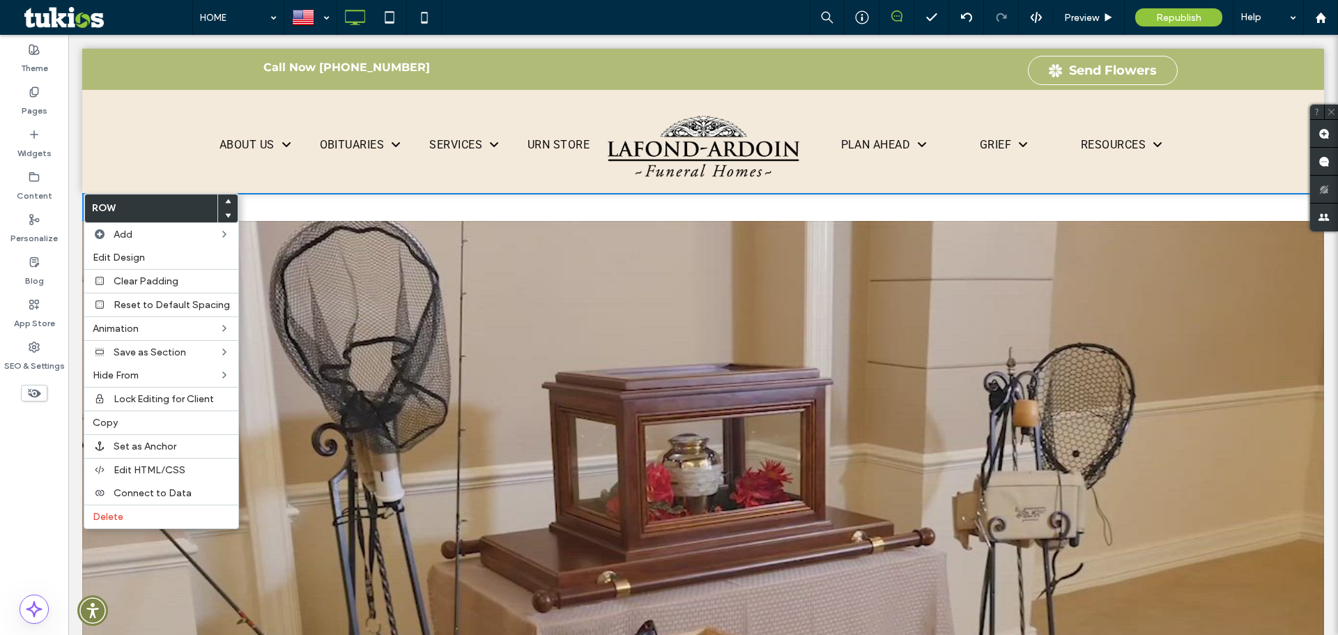
click at [340, 214] on div "English en Español es Click To Paste" at bounding box center [703, 556] width 1242 height 726
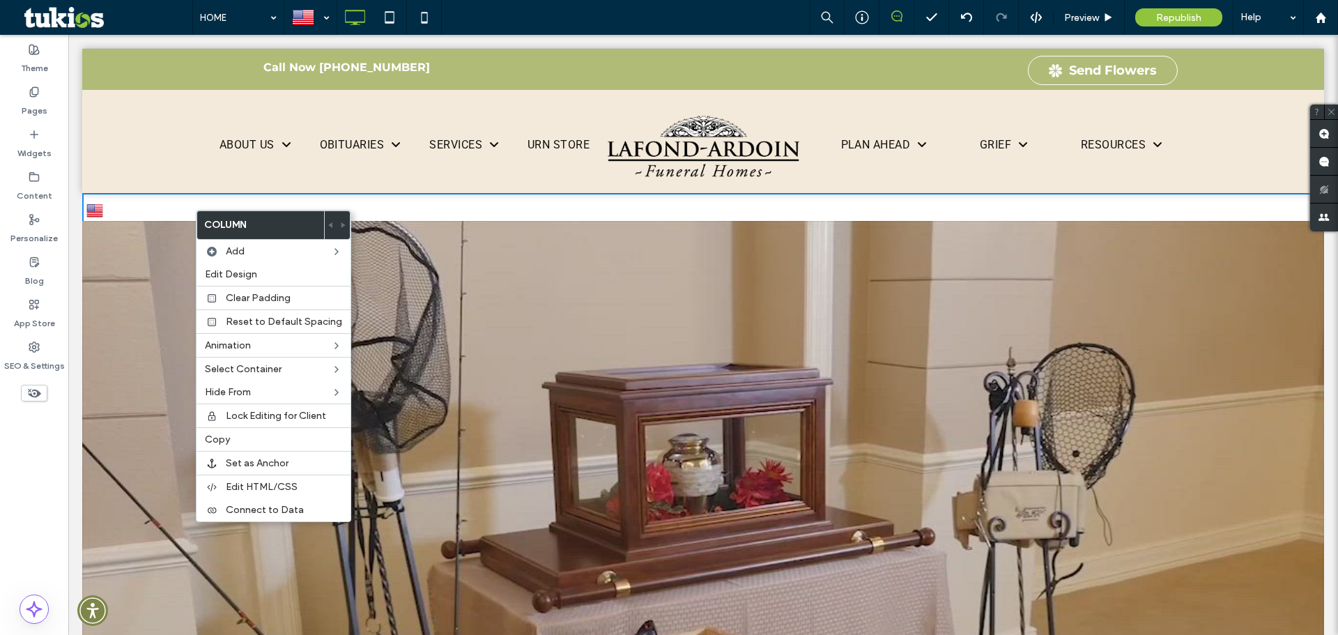
click at [93, 208] on img at bounding box center [94, 210] width 17 height 18
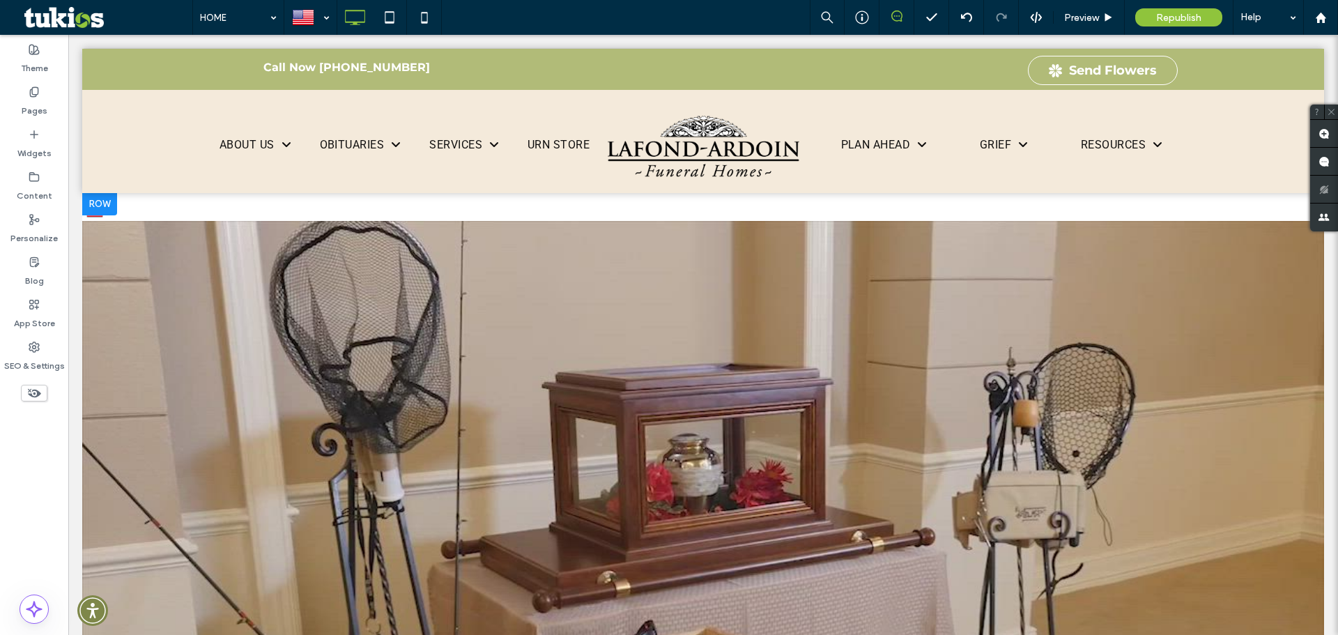
drag, startPoint x: 96, startPoint y: 218, endPoint x: 208, endPoint y: 200, distance: 112.9
click at [208, 200] on div "English en Español es Click To Paste Row + Add Section" at bounding box center [703, 556] width 1242 height 726
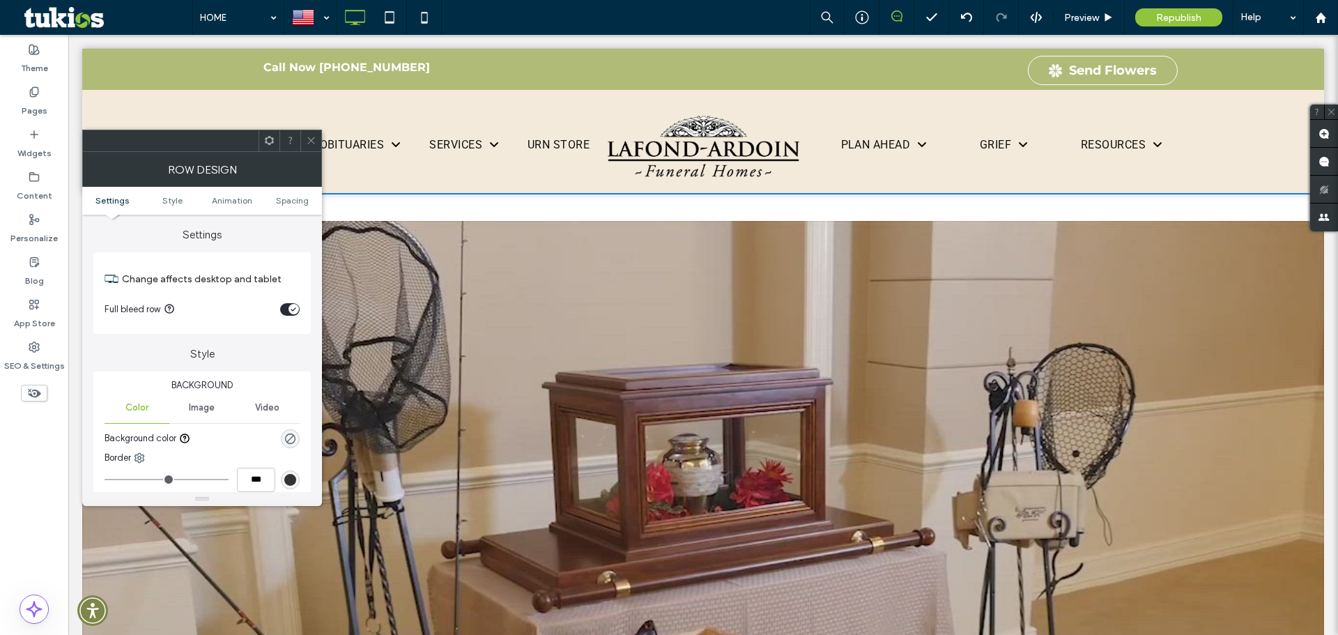
click at [301, 142] on div at bounding box center [310, 140] width 21 height 21
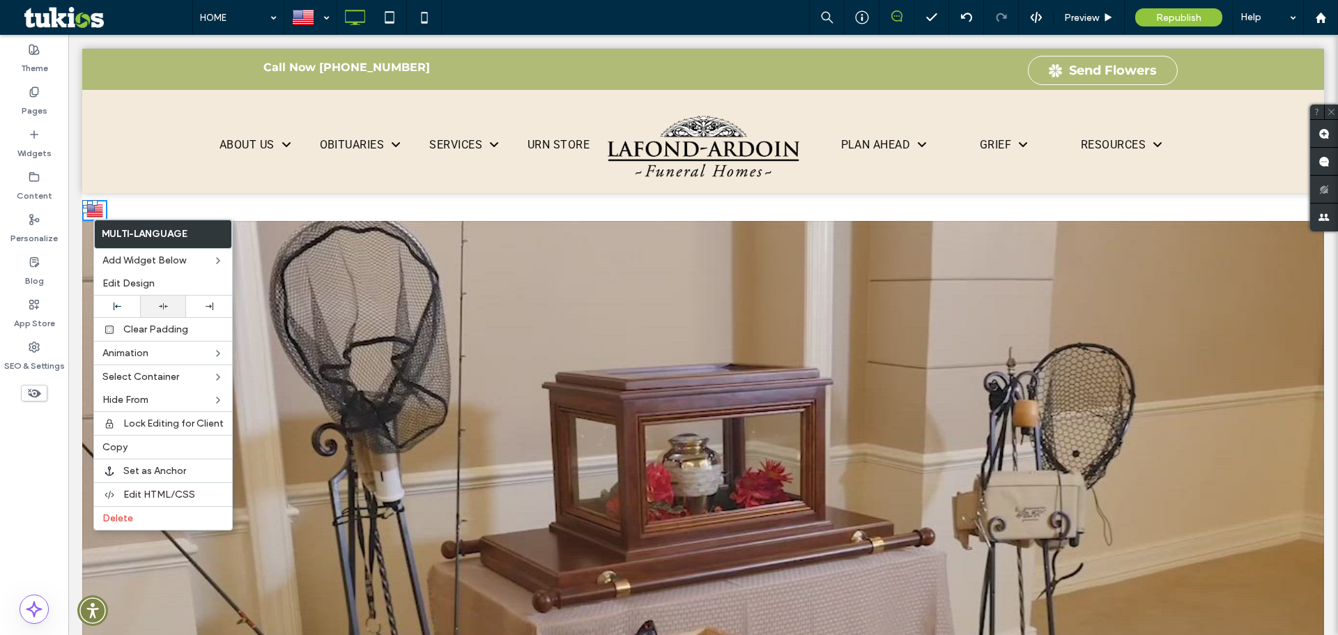
click at [162, 300] on div at bounding box center [163, 307] width 46 height 22
click at [759, 196] on div "English en Español es Click To Paste" at bounding box center [703, 556] width 1242 height 726
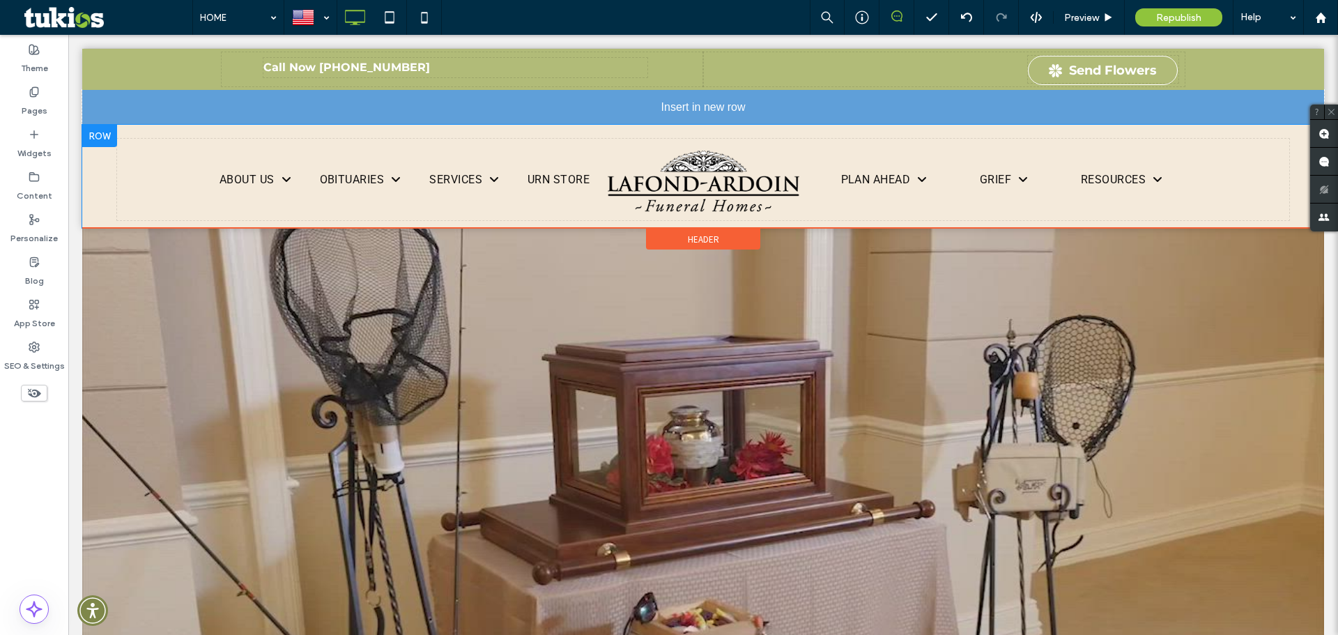
drag, startPoint x: 701, startPoint y: 214, endPoint x: 597, endPoint y: 121, distance: 139.8
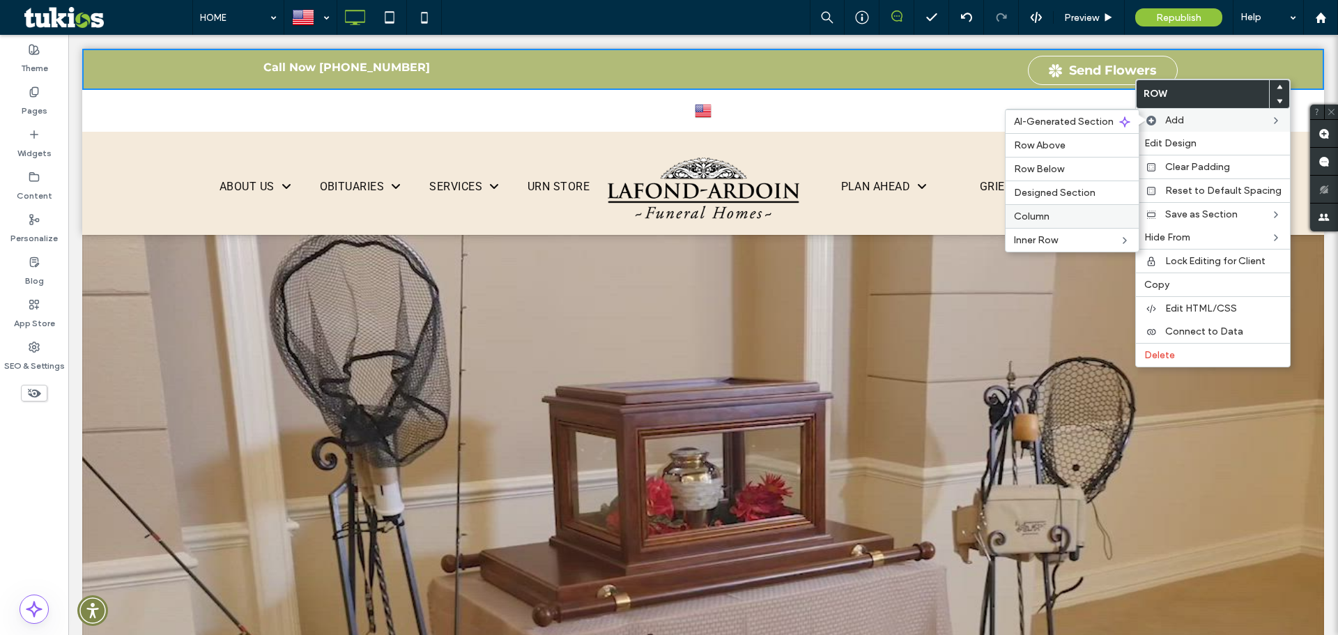
drag, startPoint x: 1042, startPoint y: 208, endPoint x: 973, endPoint y: 174, distance: 77.3
click at [1042, 208] on div "Column" at bounding box center [1072, 216] width 133 height 24
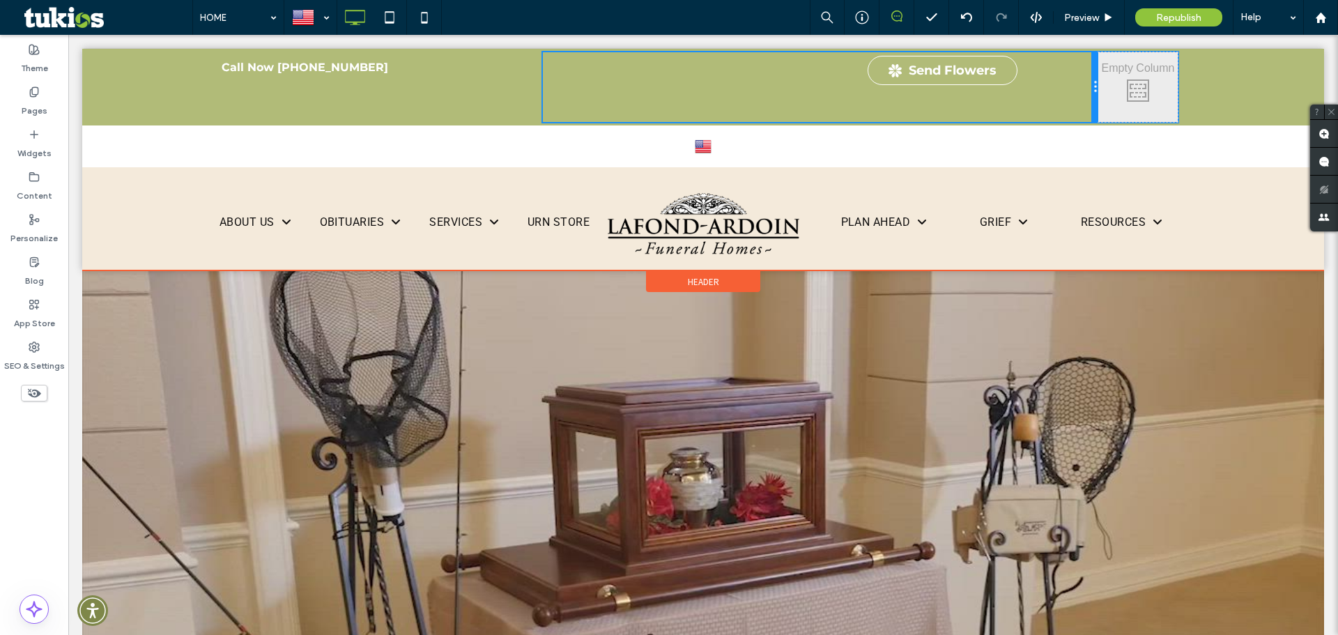
drag, startPoint x: 854, startPoint y: 86, endPoint x: 1182, endPoint y: 68, distance: 328.8
click at [1182, 68] on div "Call Now 337-942-2638 Click To Paste Send Flowers Click To Paste Click To Paste…" at bounding box center [703, 87] width 1242 height 77
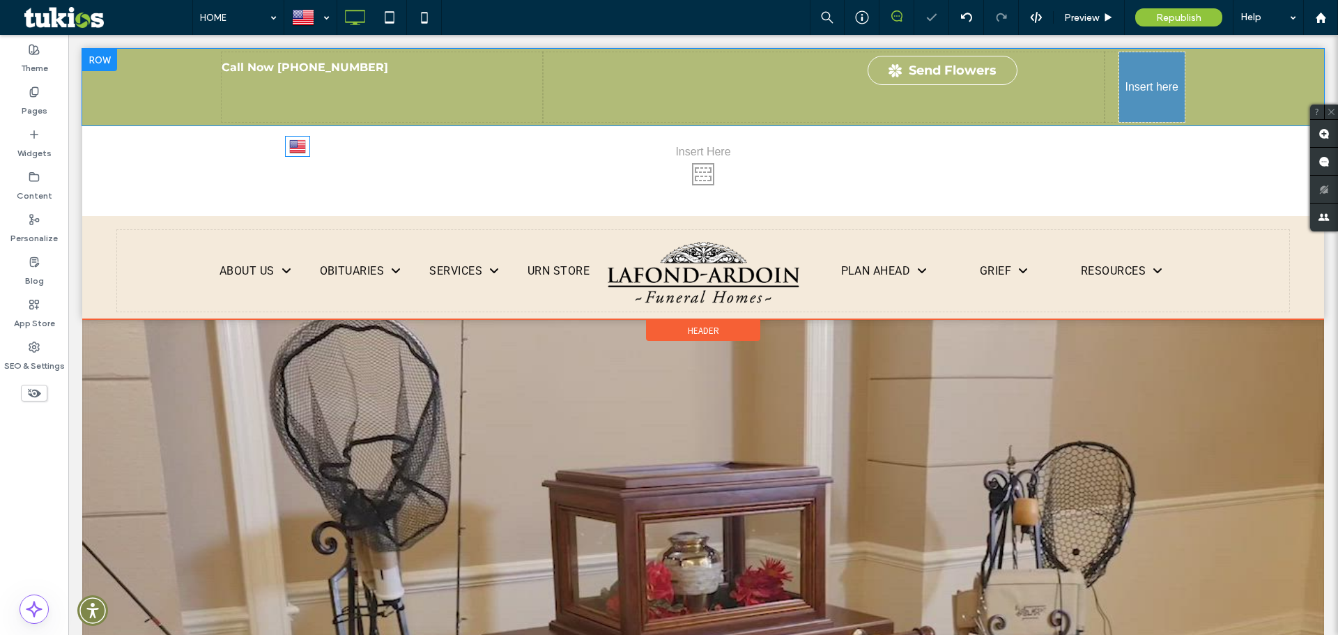
drag, startPoint x: 699, startPoint y: 151, endPoint x: 1147, endPoint y: 80, distance: 454.4
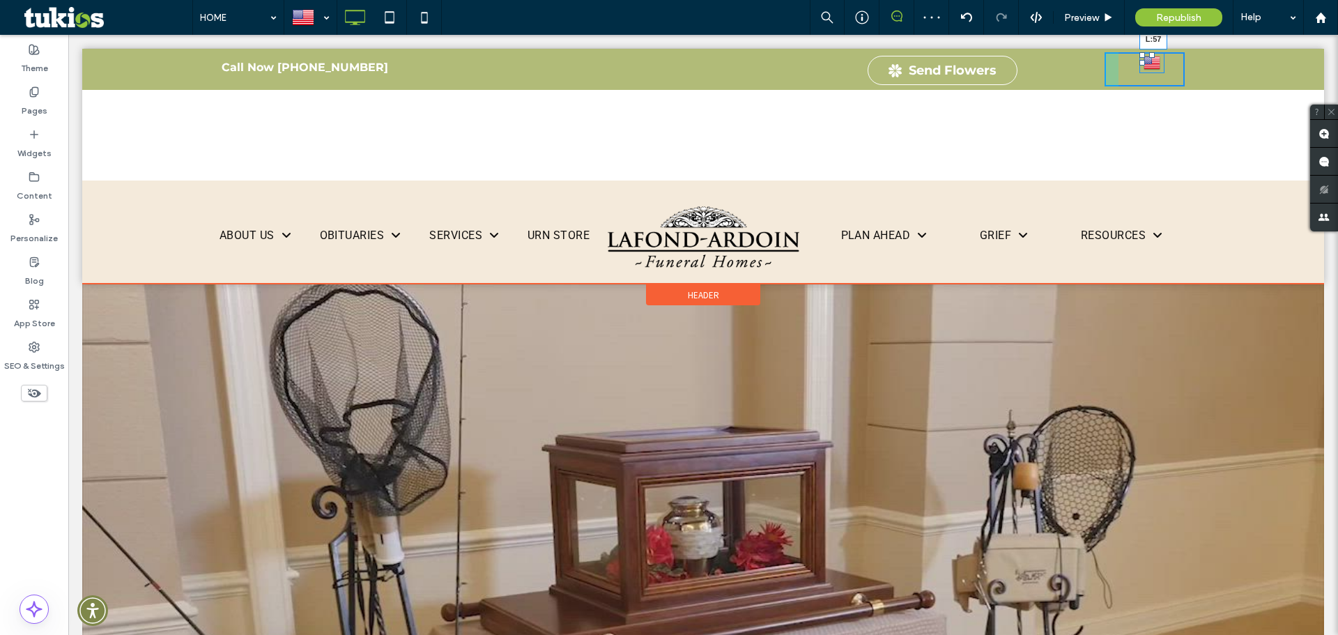
drag, startPoint x: 1133, startPoint y: 61, endPoint x: 1283, endPoint y: 65, distance: 149.9
click at [1283, 65] on div "Call Now 337-942-2638 Click To Paste Send Flowers Click To Paste Click To Paste…" at bounding box center [703, 69] width 1242 height 41
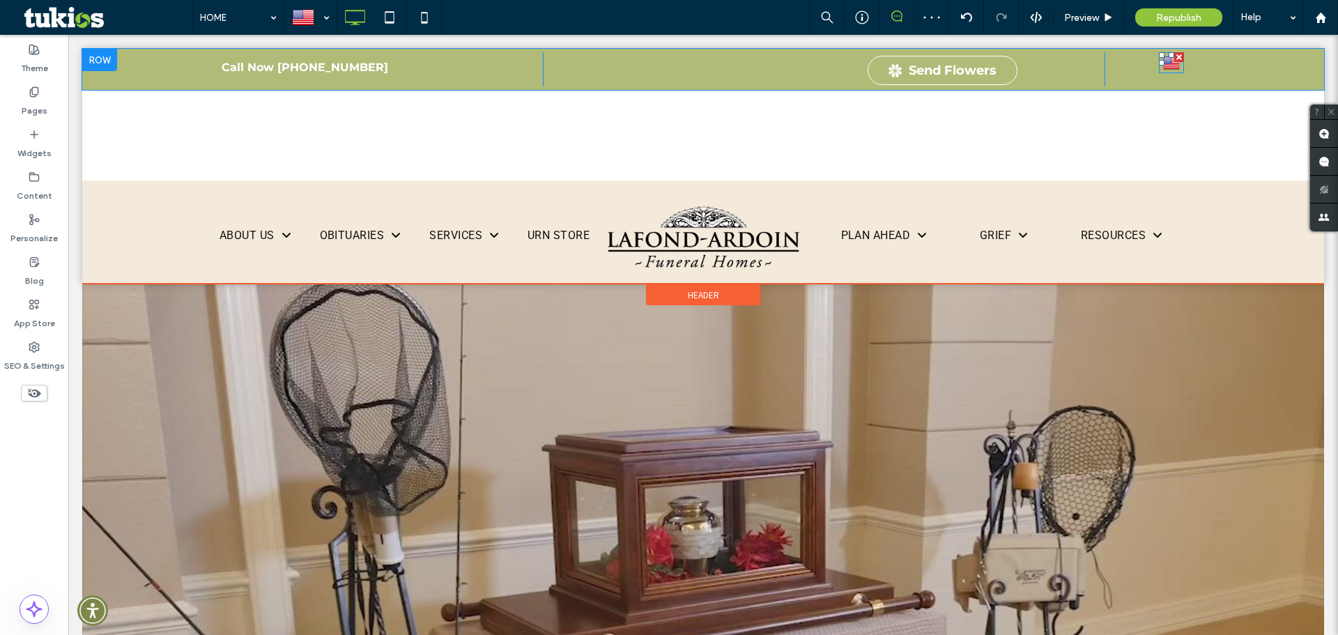
click at [1164, 63] on img at bounding box center [1172, 63] width 17 height 18
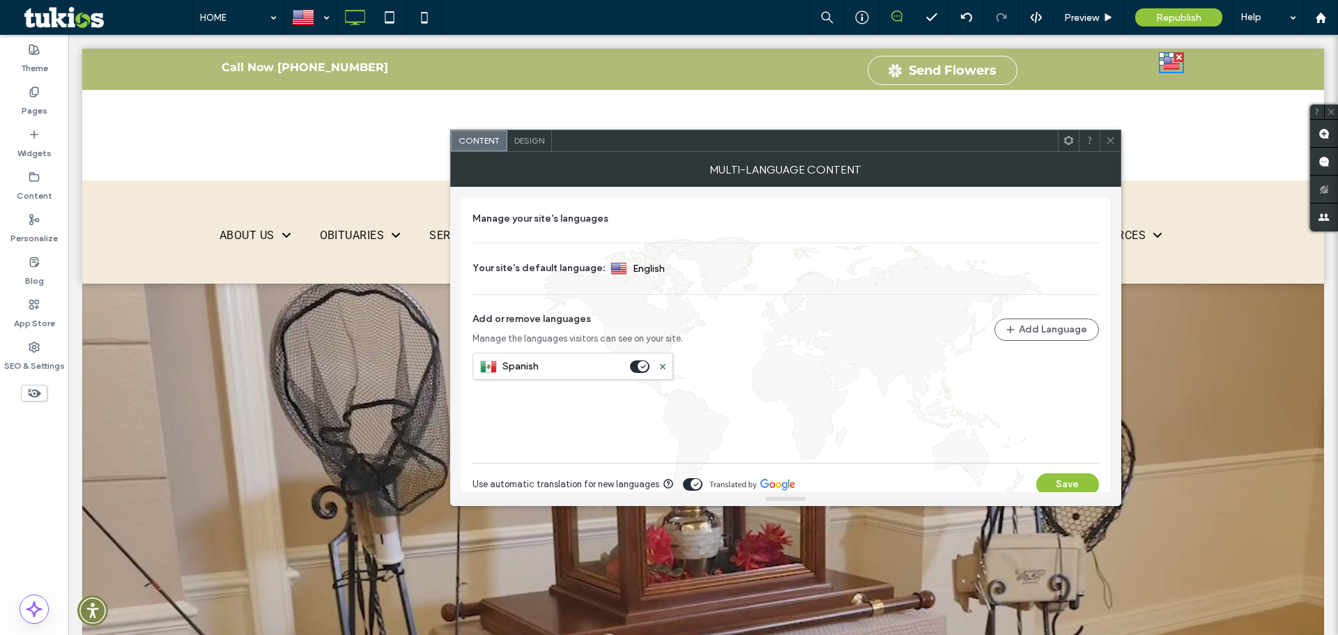
click at [1115, 135] on icon at bounding box center [1111, 140] width 10 height 10
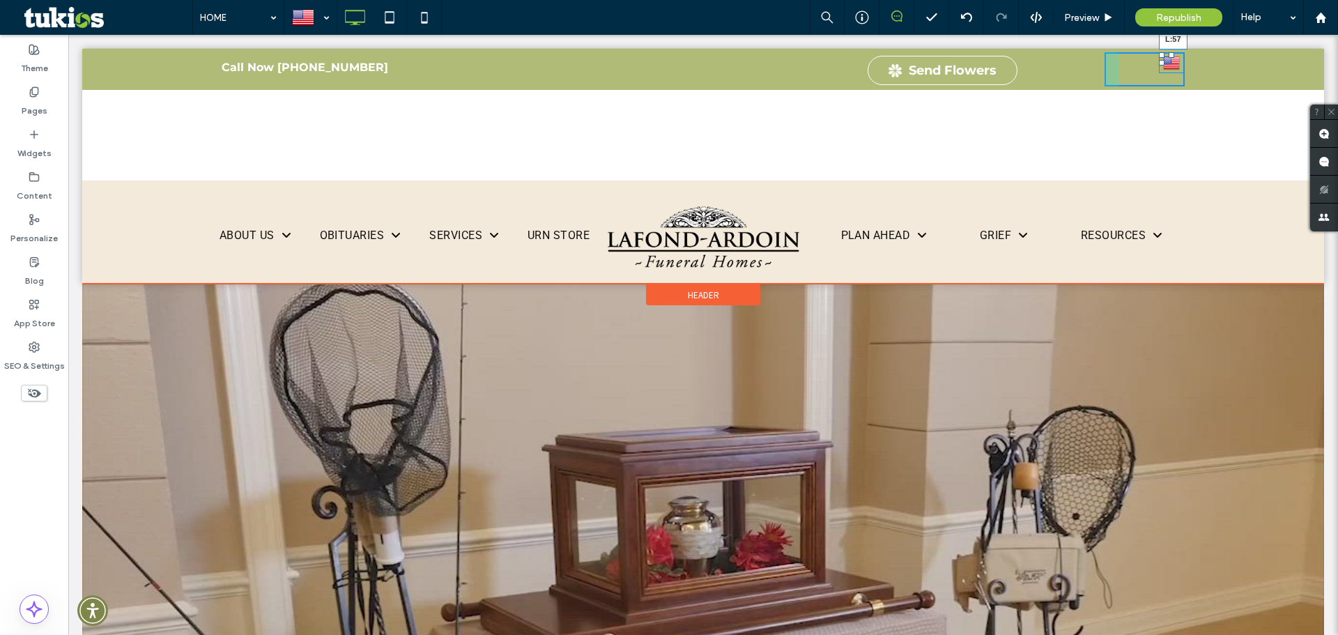
drag, startPoint x: 1152, startPoint y: 63, endPoint x: 1244, endPoint y: 62, distance: 92.0
click at [1244, 62] on div "Call Now 337-942-2638 Click To Paste Send Flowers Click To Paste Click To Paste…" at bounding box center [703, 69] width 1242 height 41
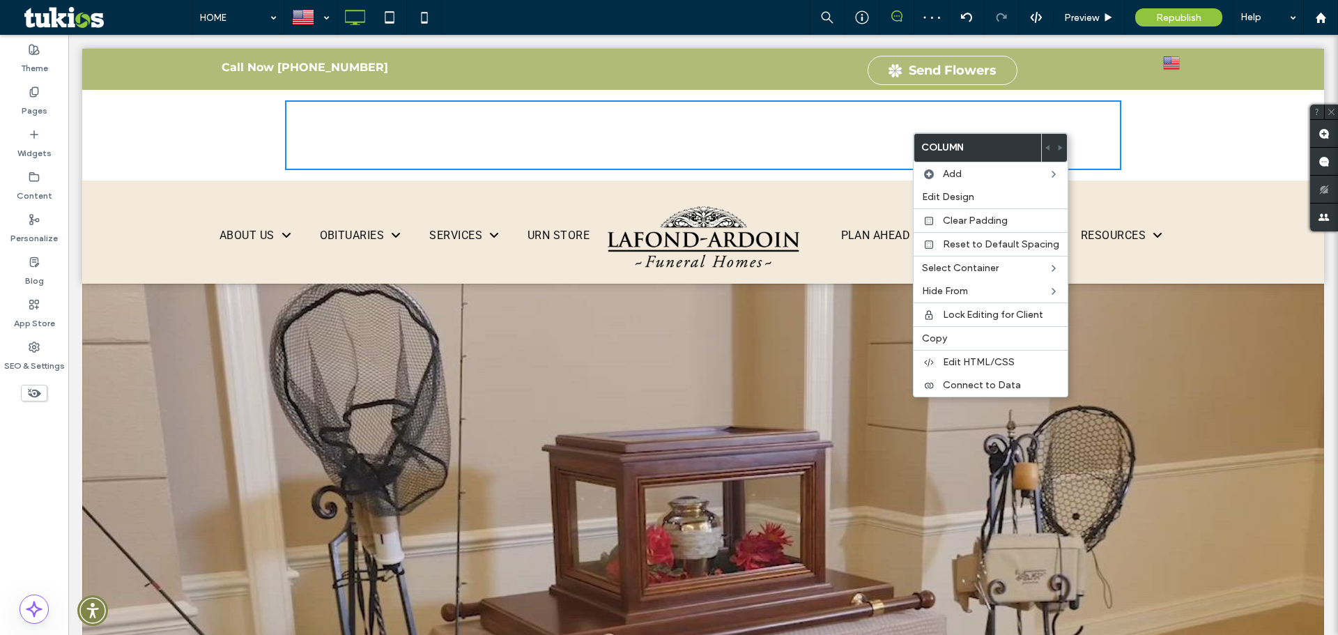
click at [1170, 146] on div "Click To Paste Click To Paste" at bounding box center [703, 135] width 1242 height 91
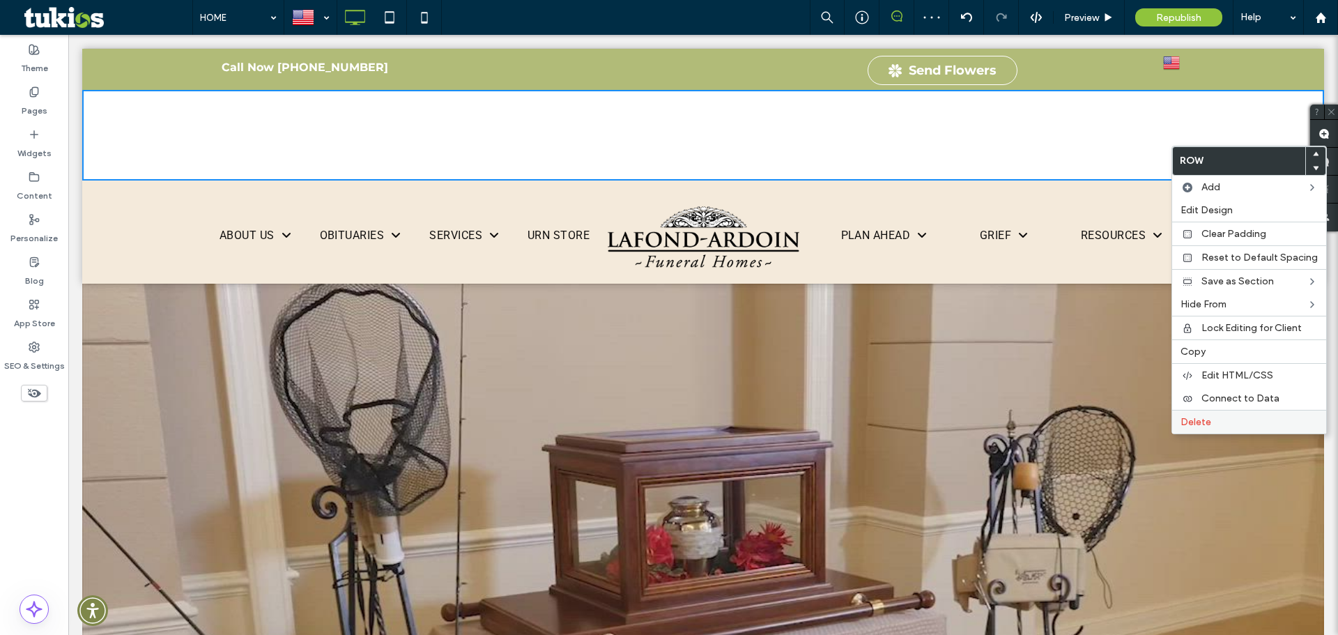
click at [1184, 415] on div "Delete" at bounding box center [1250, 422] width 154 height 24
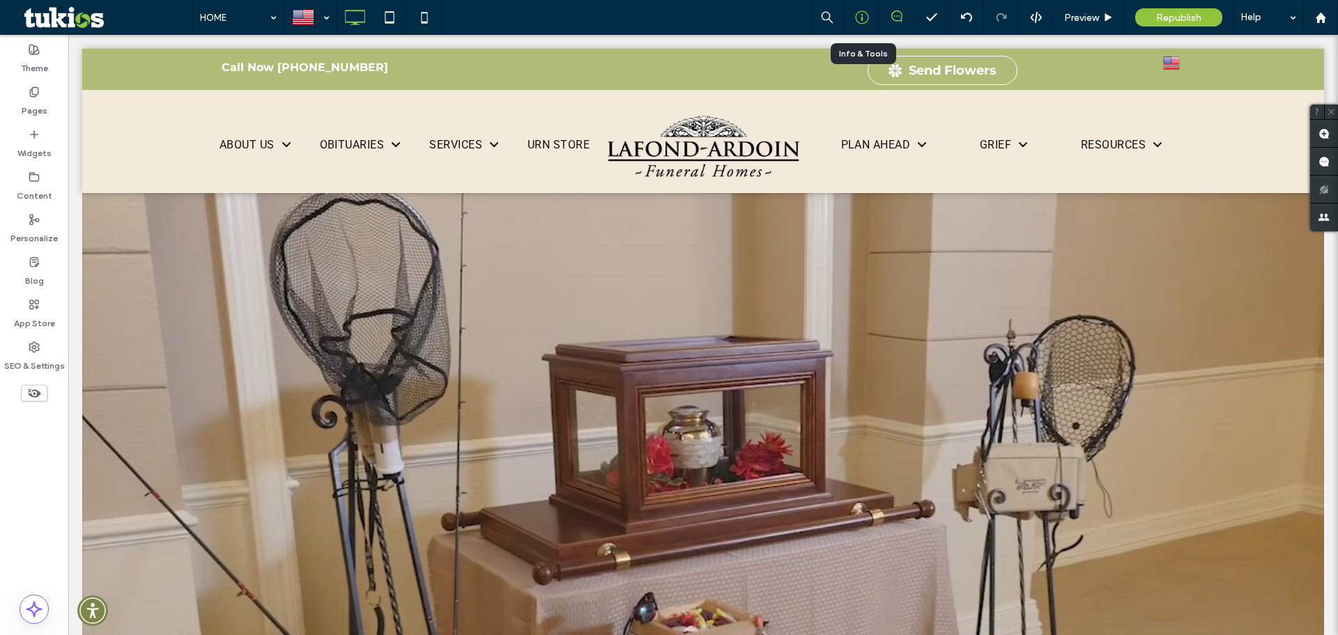
click at [858, 17] on icon at bounding box center [862, 17] width 14 height 14
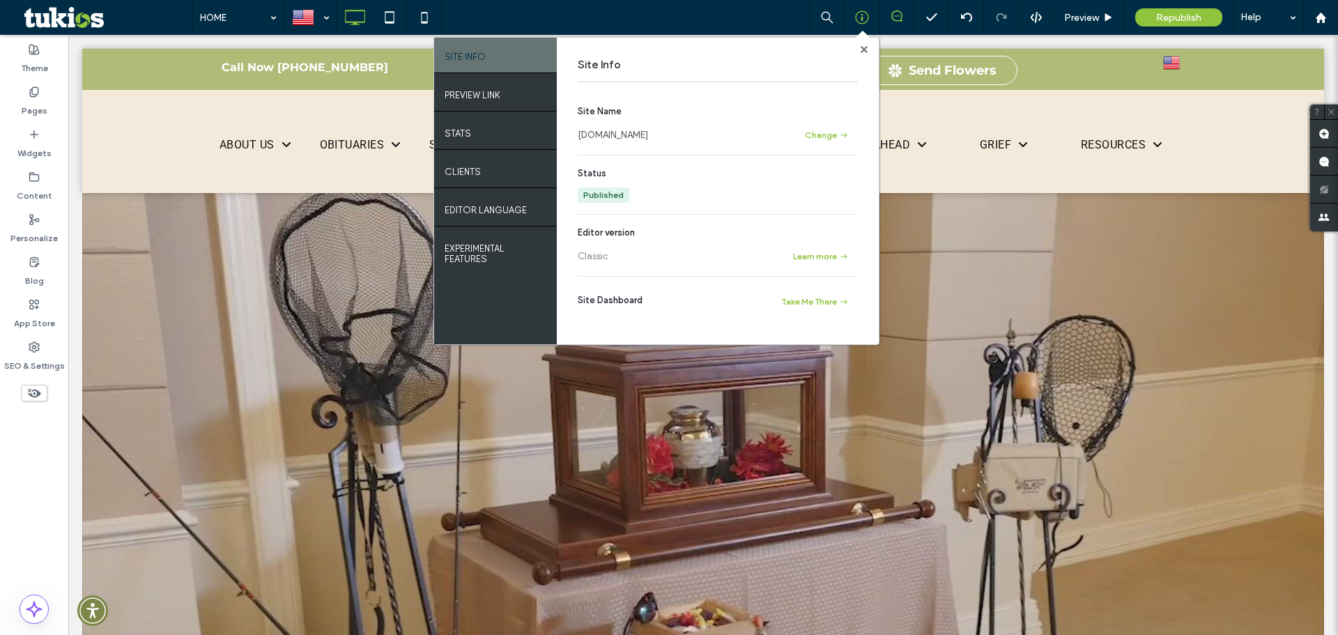
click at [641, 139] on link "www.lafondardoin.com" at bounding box center [613, 135] width 70 height 14
click at [869, 48] on div "Site Info Site Name www.lafondardoin.com Change Status Published Editor version…" at bounding box center [718, 191] width 322 height 307
click at [864, 49] on use at bounding box center [863, 48] width 7 height 7
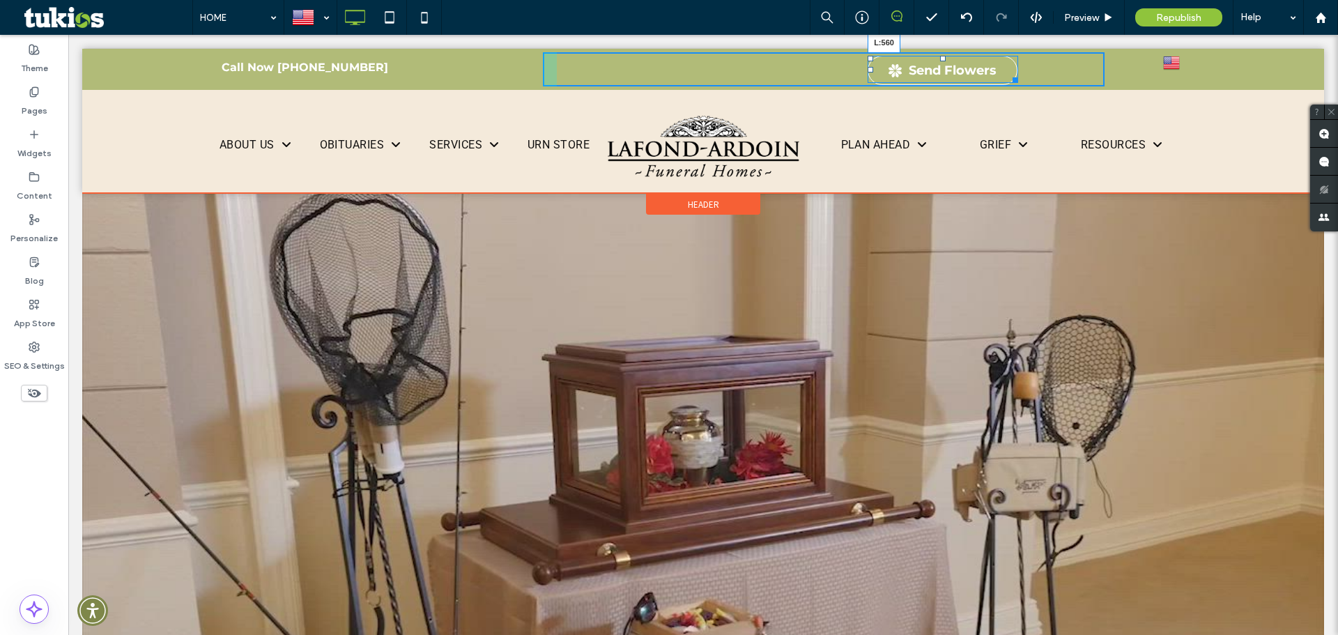
drag, startPoint x: 864, startPoint y: 68, endPoint x: 1037, endPoint y: 62, distance: 172.3
click at [1019, 62] on div "Send Flowers L:560" at bounding box center [943, 69] width 151 height 27
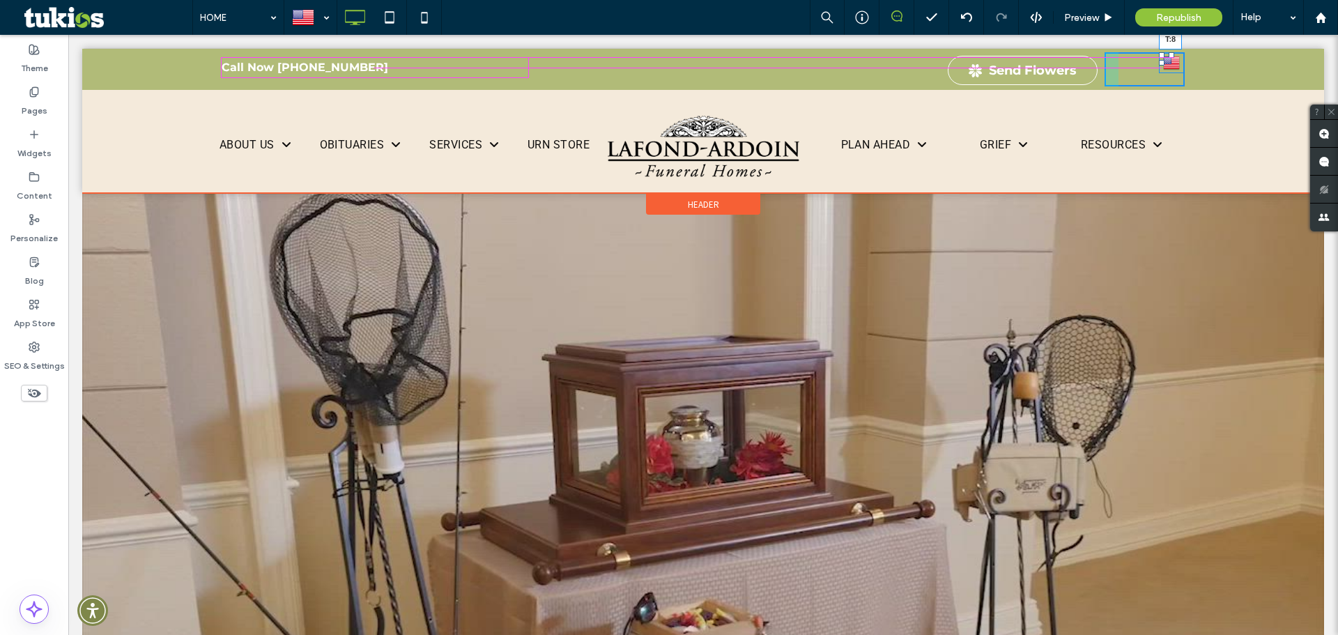
drag, startPoint x: 1161, startPoint y: 54, endPoint x: 1166, endPoint y: 62, distance: 8.7
click at [1166, 62] on div "English en Español es T:8" at bounding box center [1171, 62] width 25 height 21
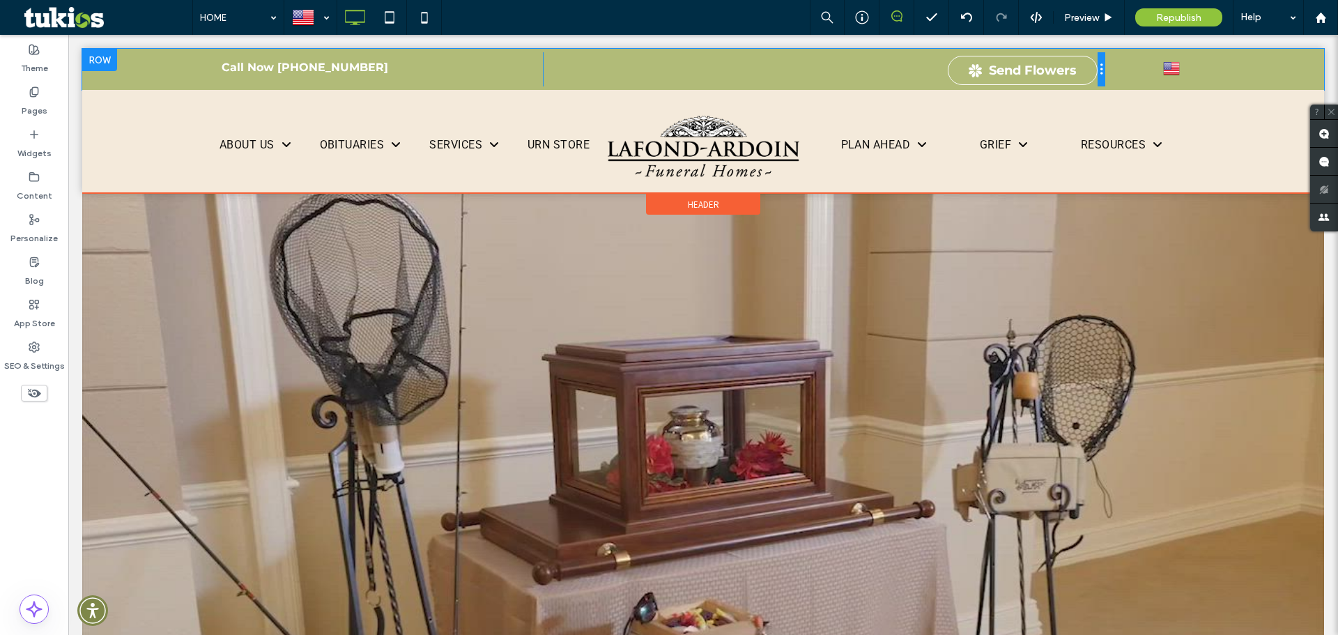
click at [1098, 68] on div at bounding box center [1101, 69] width 7 height 34
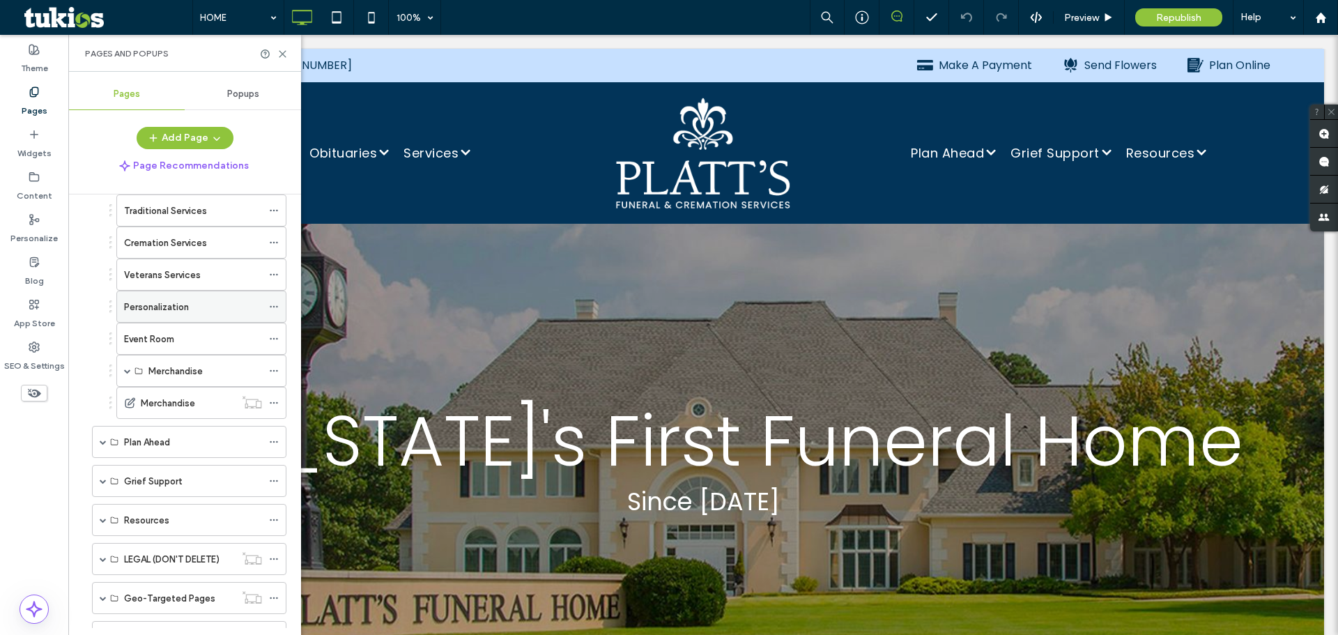
scroll to position [279, 0]
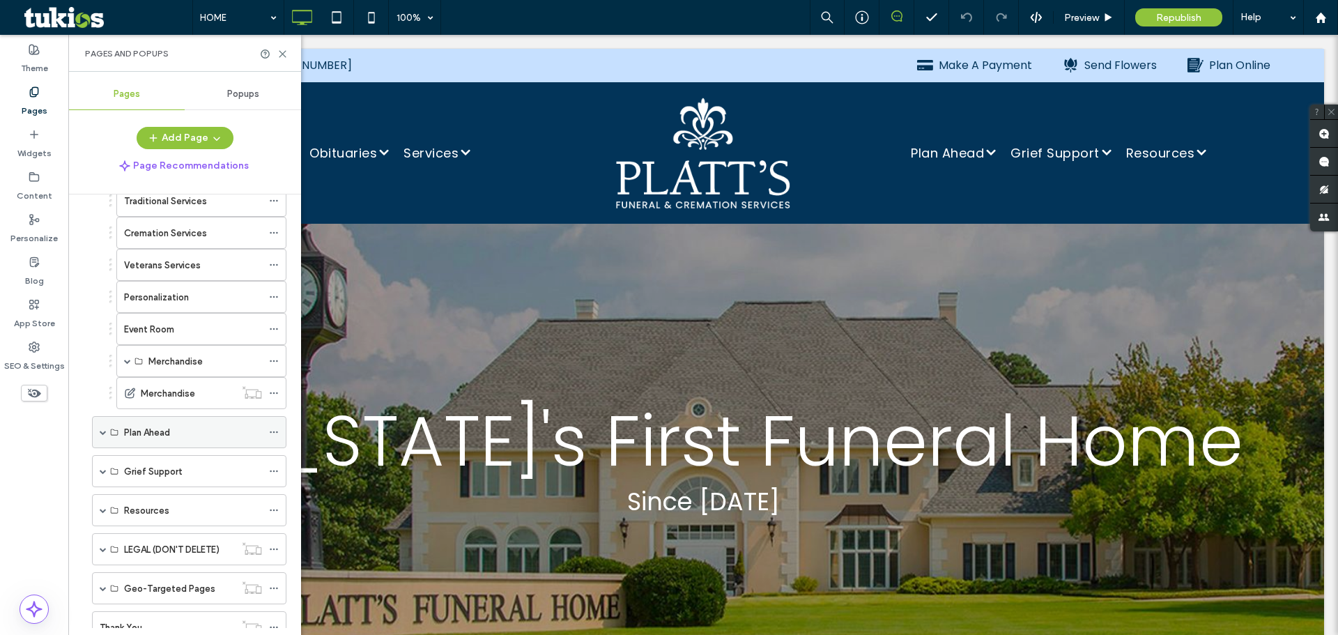
click at [103, 432] on span at bounding box center [103, 432] width 7 height 7
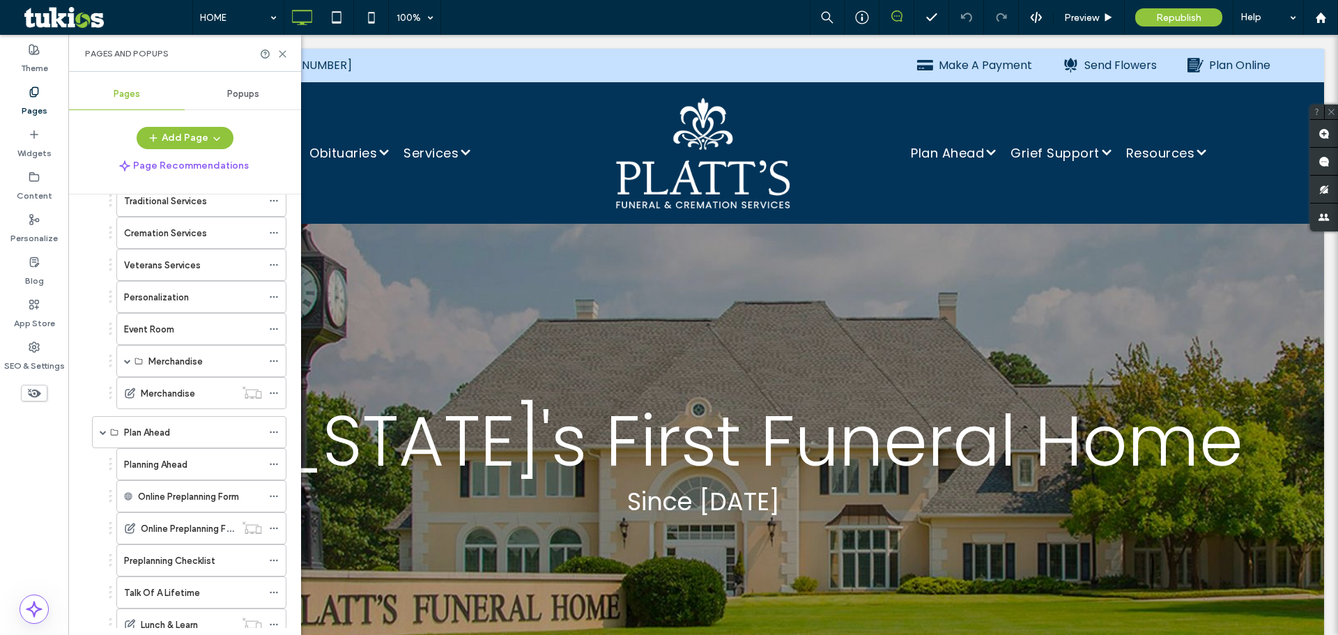
scroll to position [349, 0]
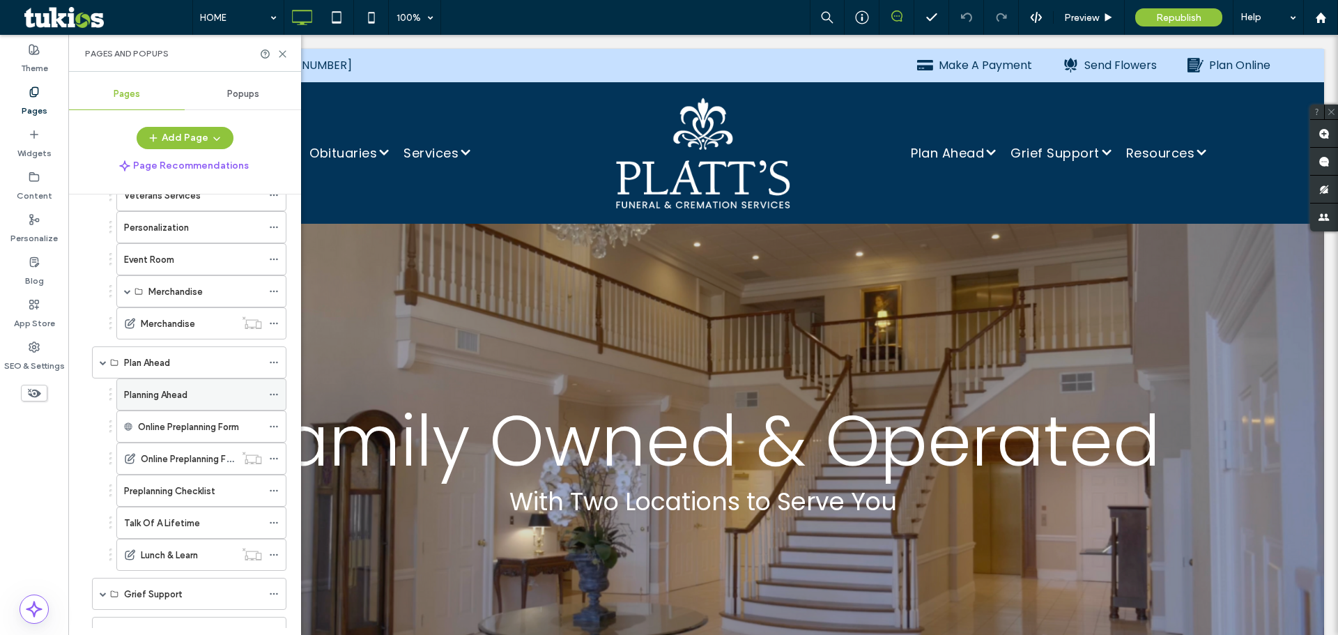
click at [188, 401] on label "Planning Ahead" at bounding box center [155, 395] width 63 height 24
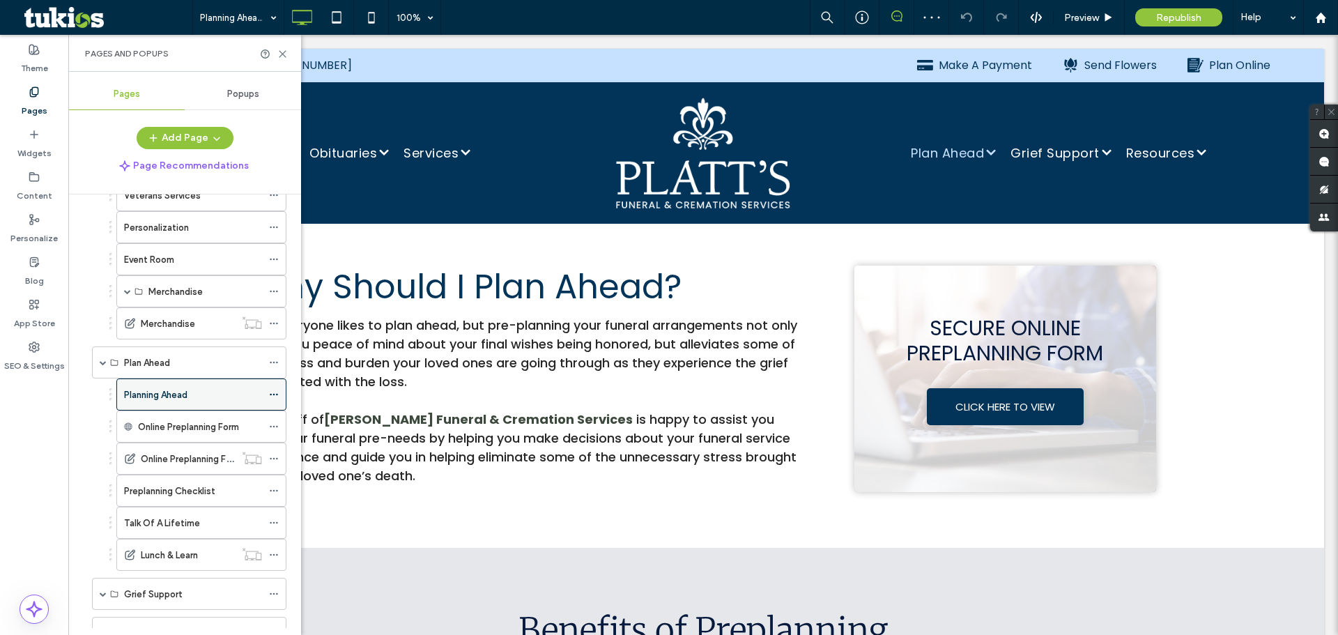
click at [270, 392] on icon at bounding box center [274, 395] width 10 height 10
